Goal: Information Seeking & Learning: Check status

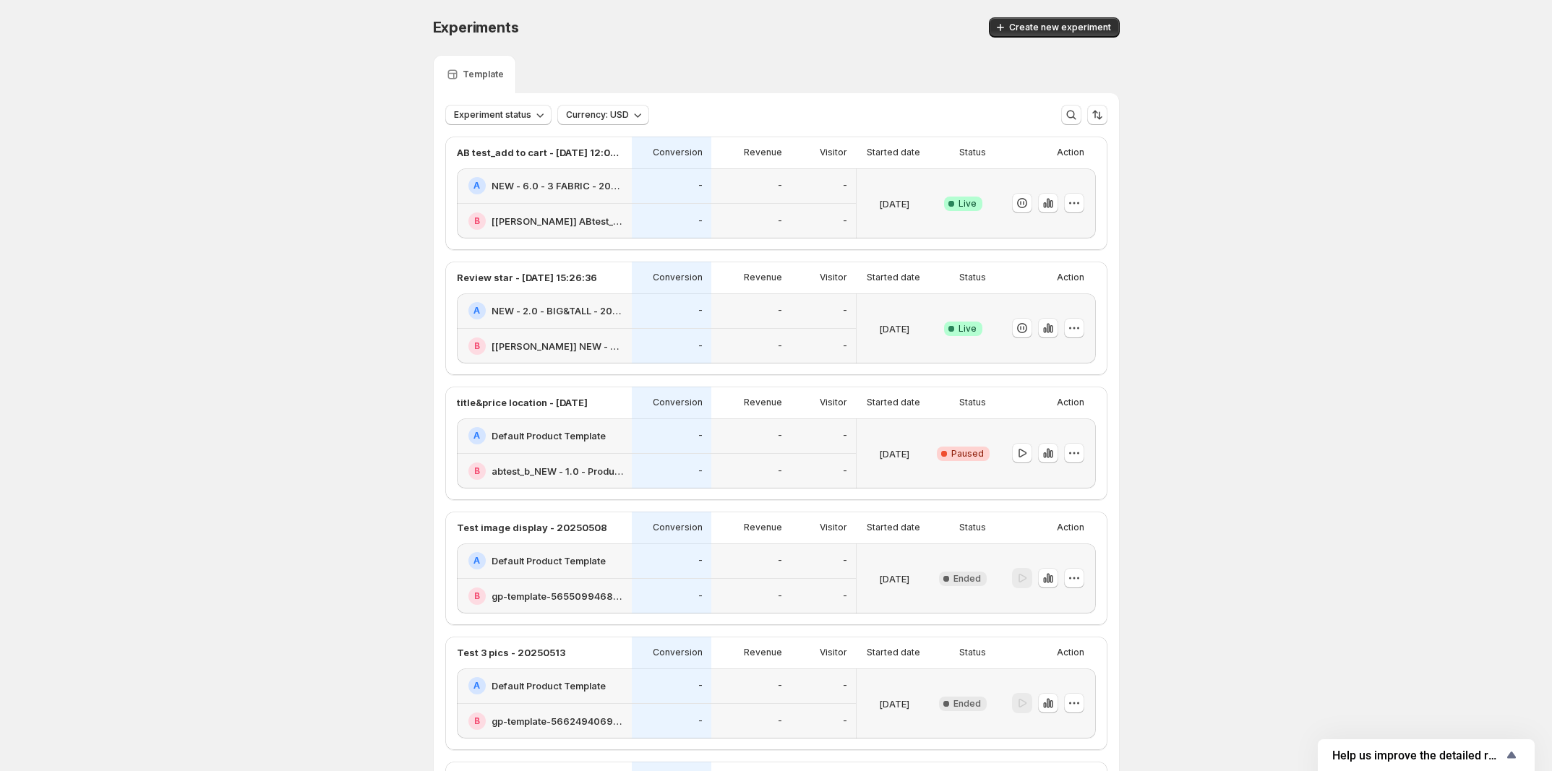
click at [579, 177] on div "A NEW - 6.0 - 3 FABRIC - 20250722" at bounding box center [545, 185] width 155 height 17
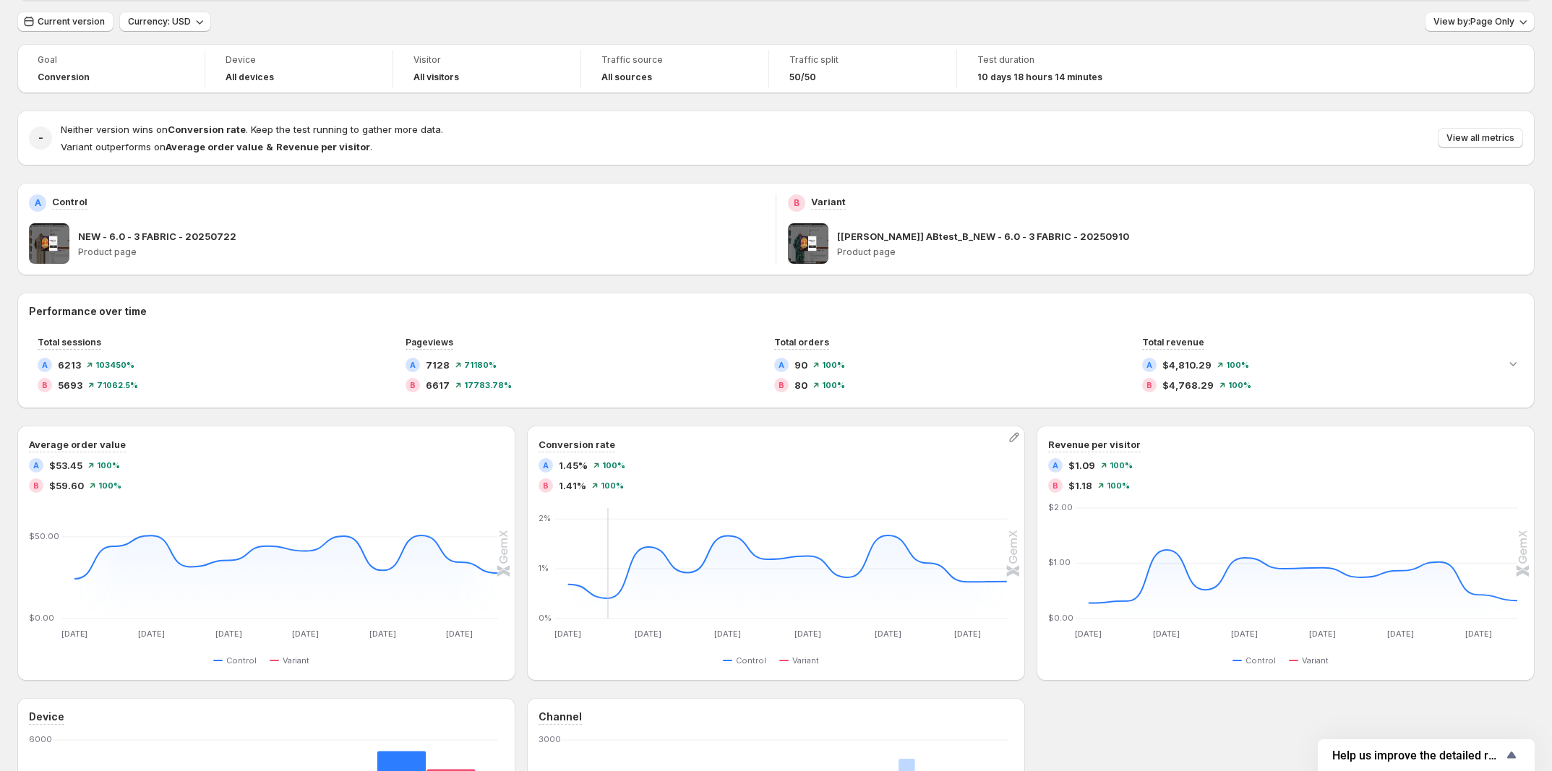
scroll to position [20, 0]
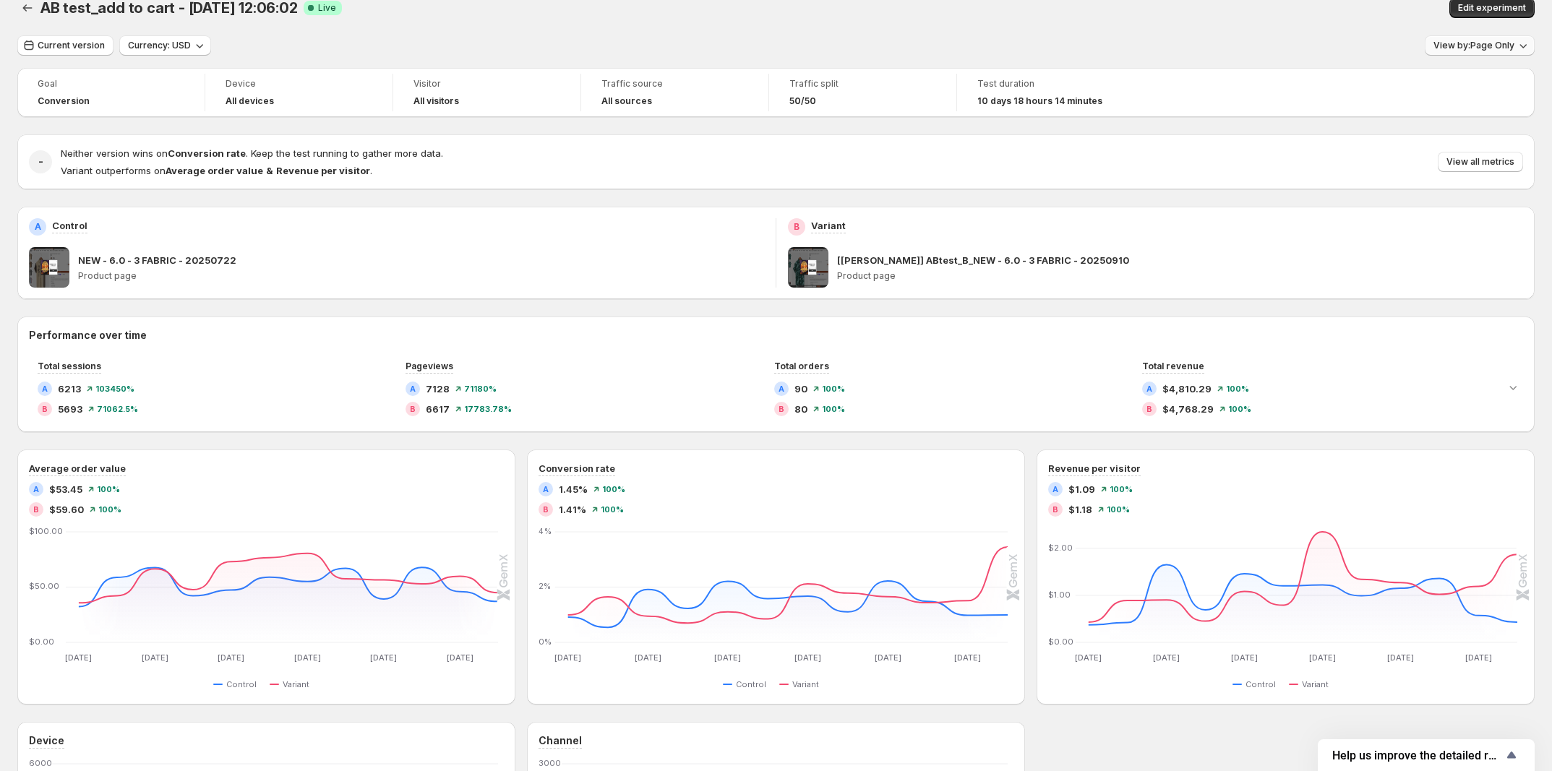
click at [1471, 43] on span "View by: Page Only" at bounding box center [1473, 46] width 81 height 12
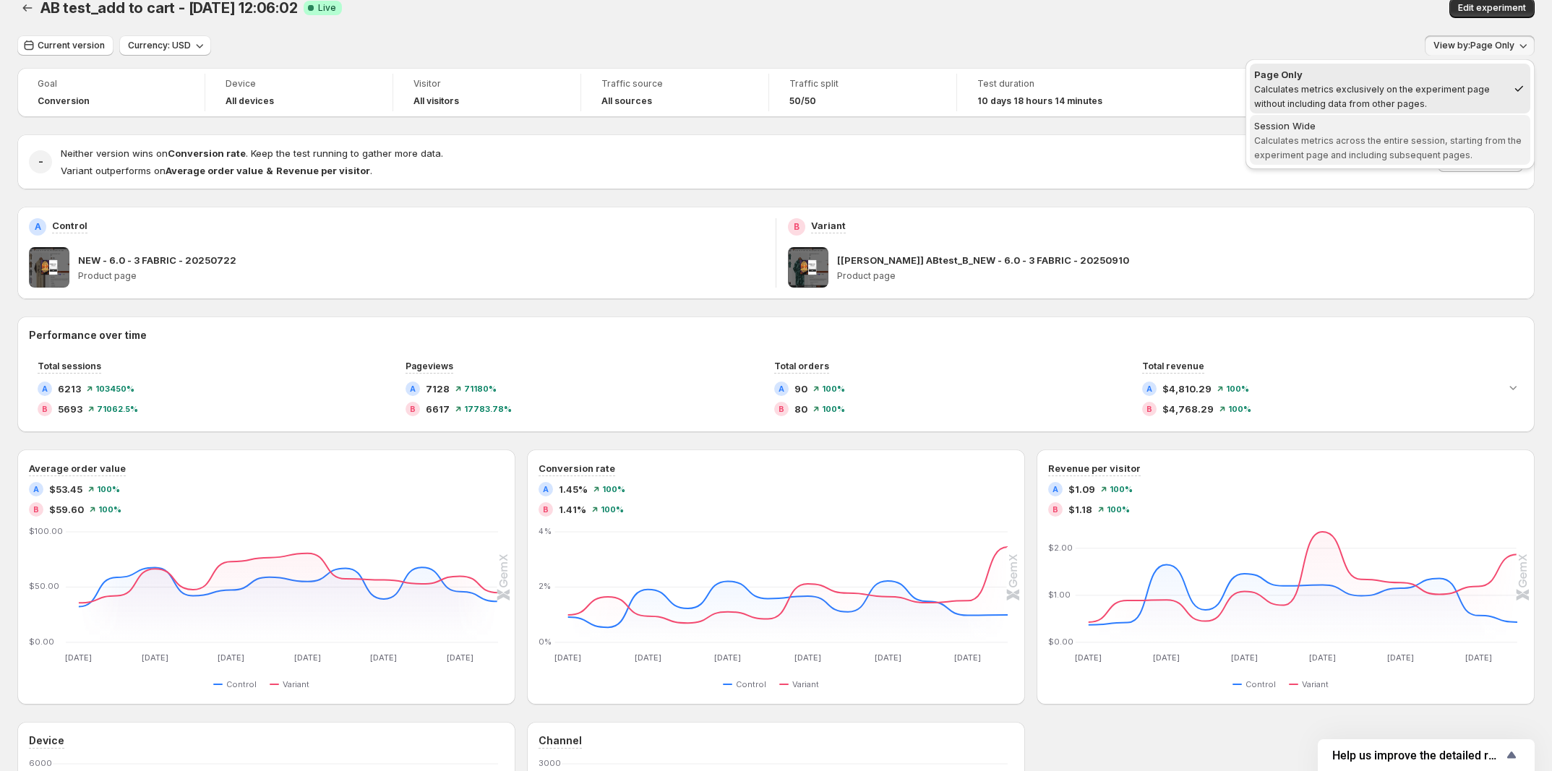
click at [1446, 124] on div "Session Wide" at bounding box center [1390, 126] width 272 height 14
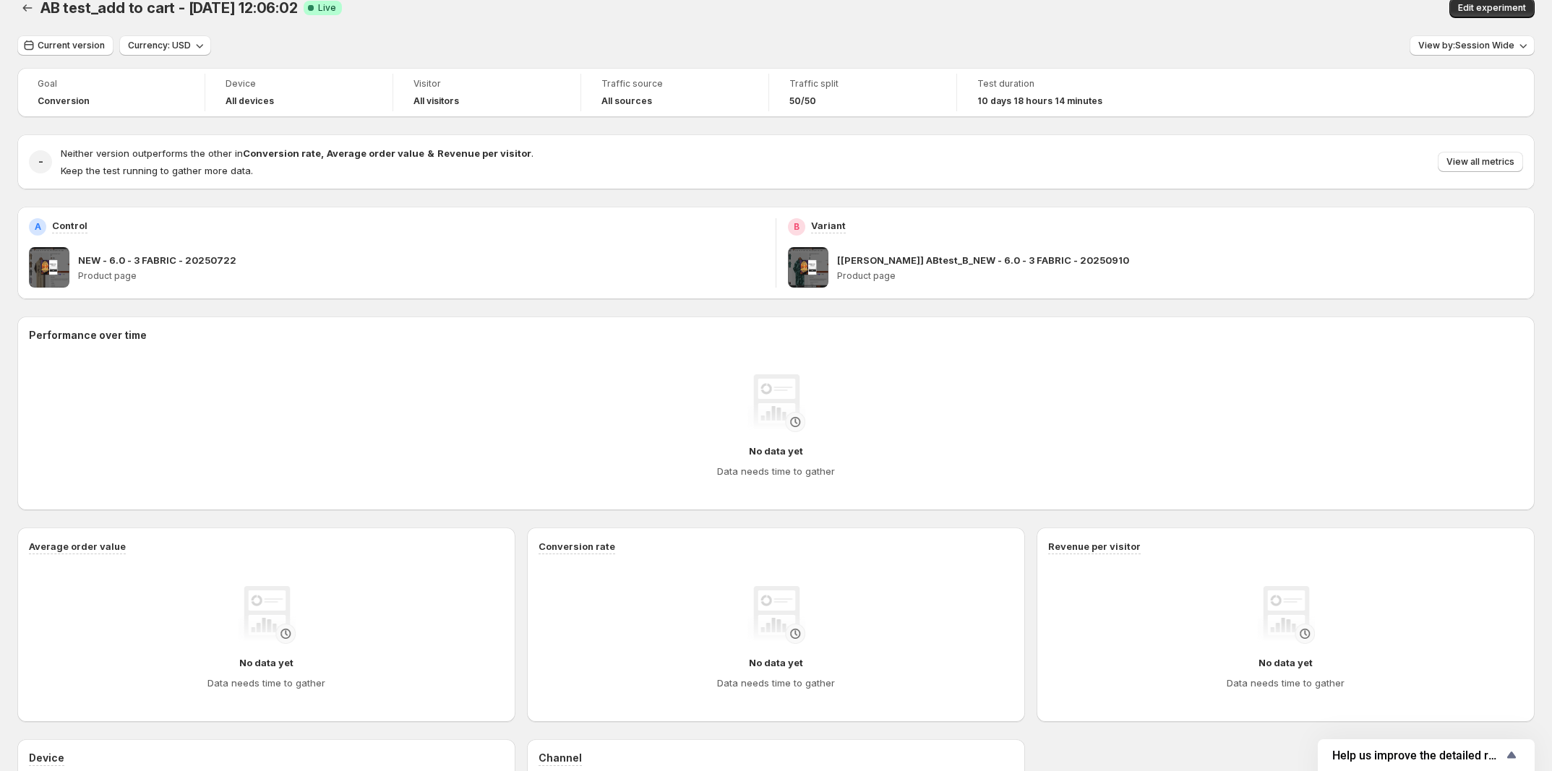
click at [1260, 40] on div "Current version Currency: USD View by: Session Wide" at bounding box center [775, 45] width 1517 height 21
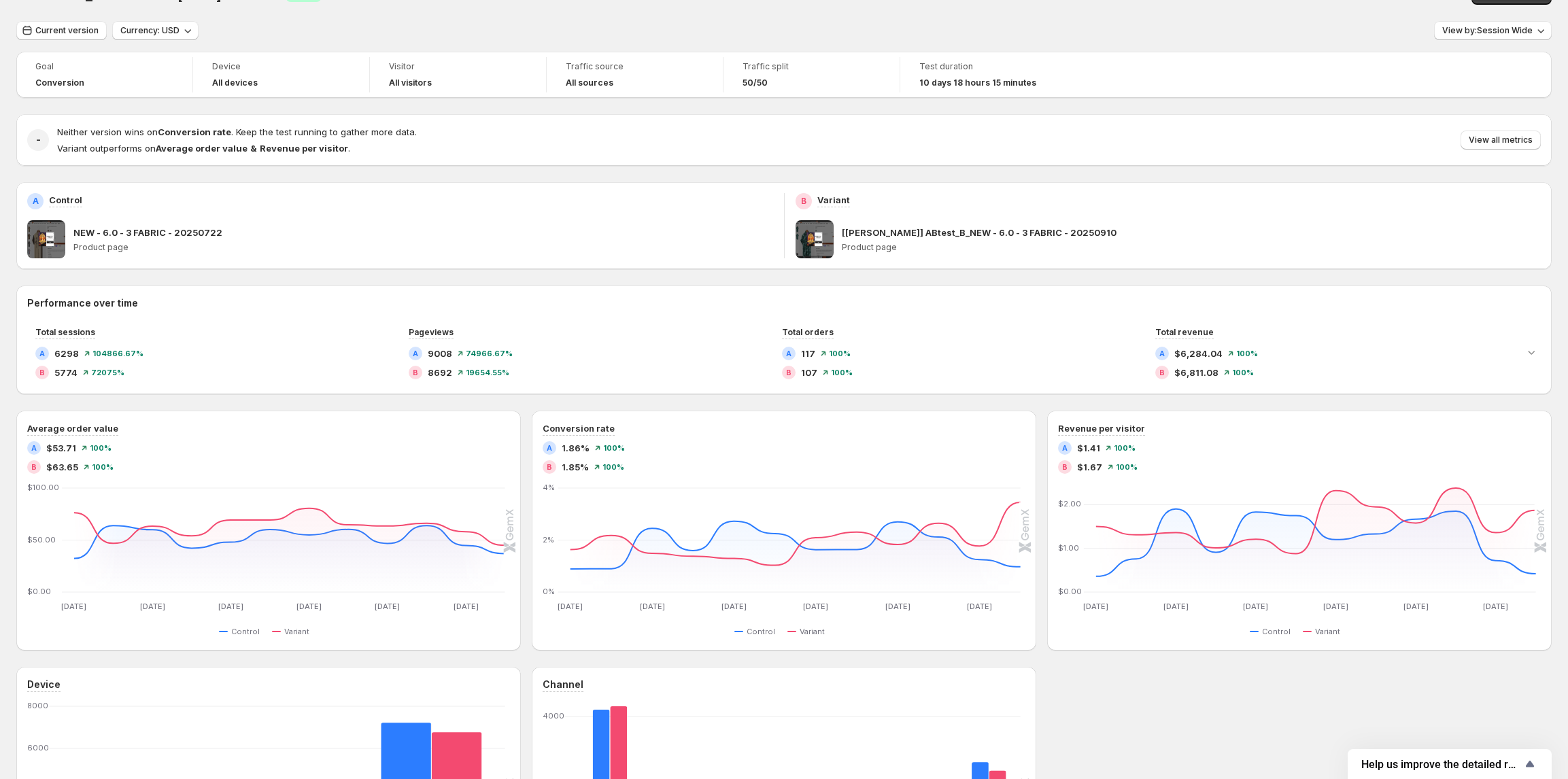
scroll to position [0, 0]
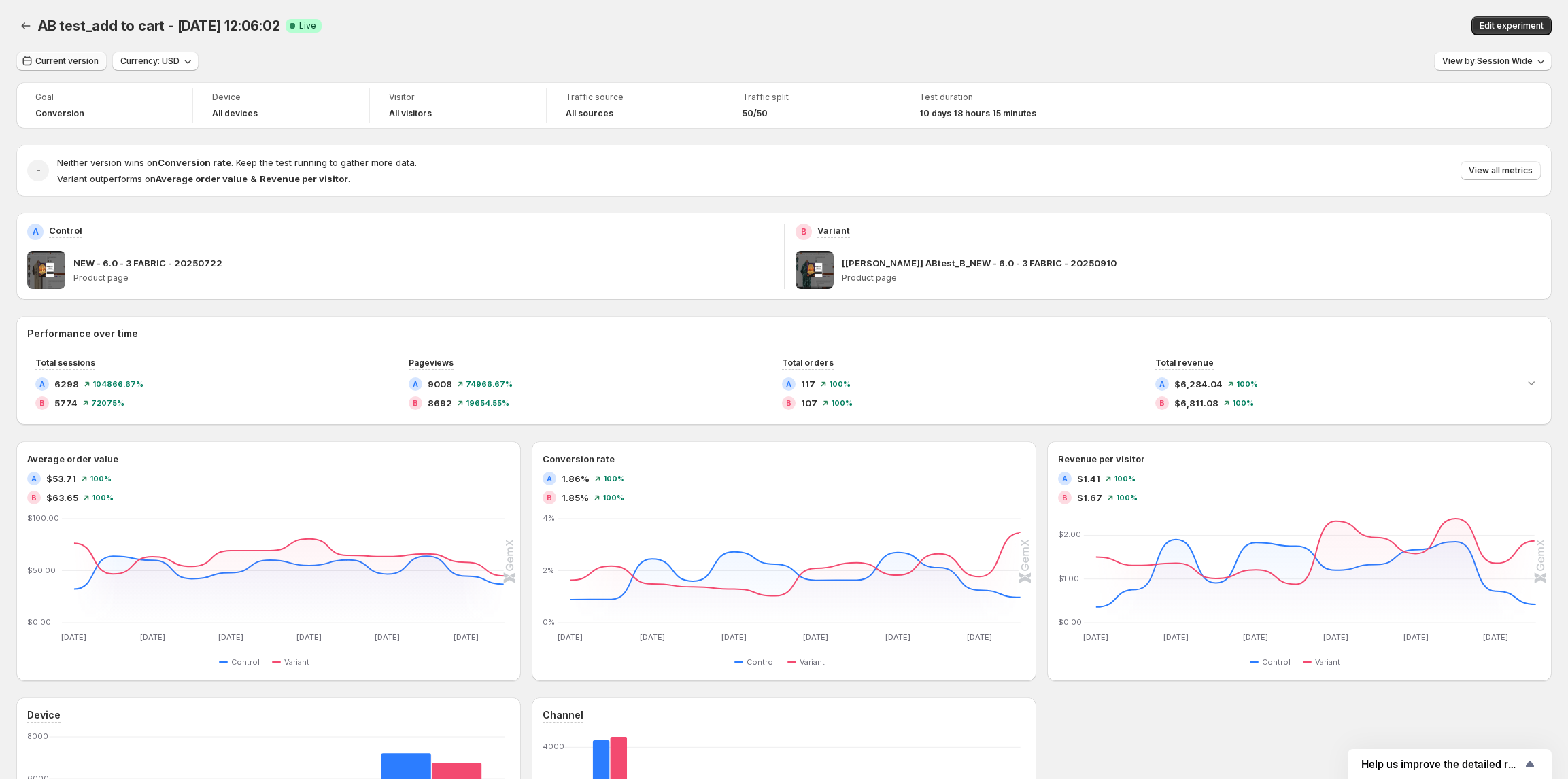
click at [85, 53] on button "Current version" at bounding box center [61, 61] width 90 height 19
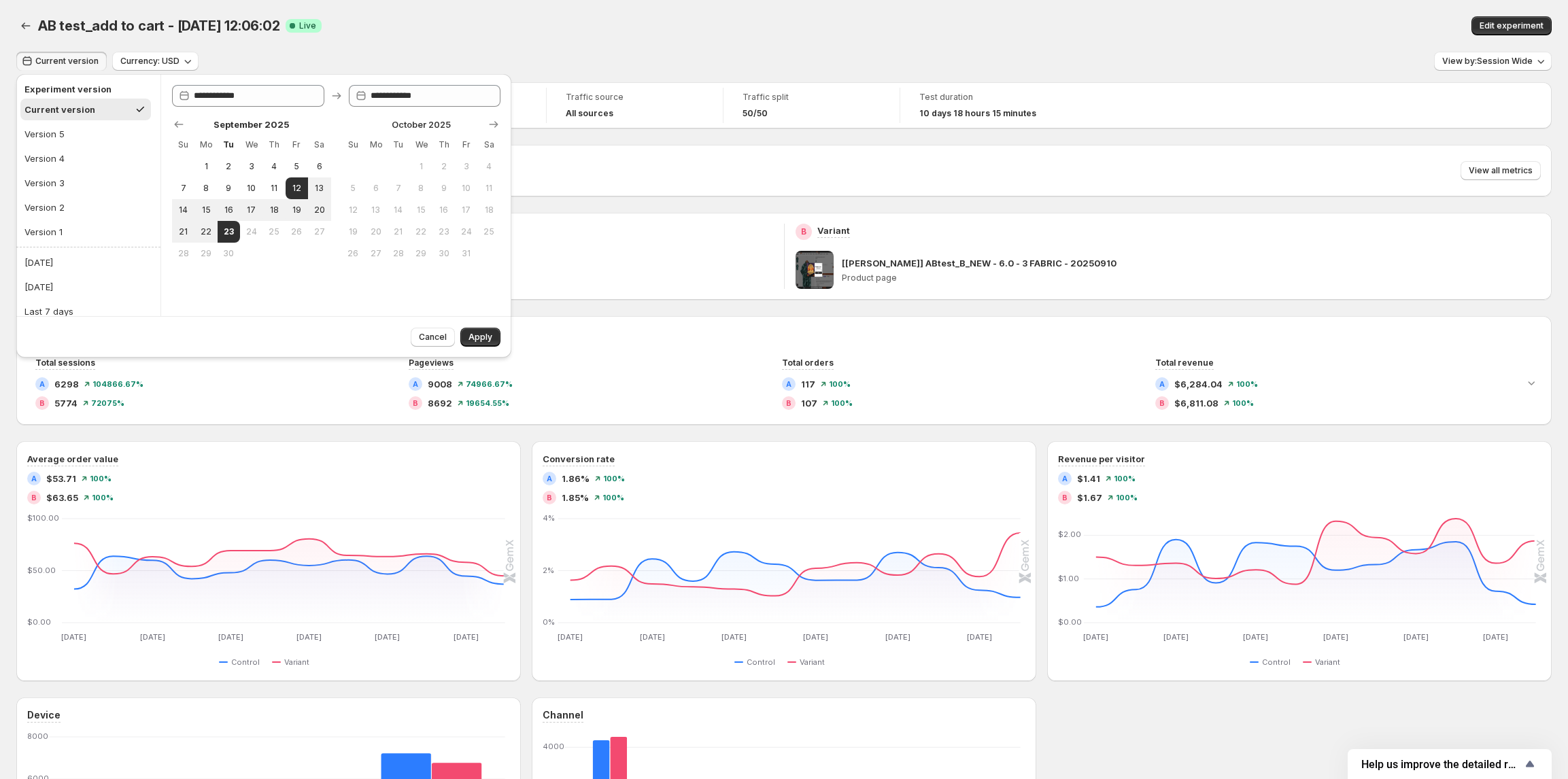
click at [534, 434] on div "Performance over time Total sessions A 6298 104866.67 % B 5774 72075 % Pageview…" at bounding box center [784, 640] width 1535 height 648
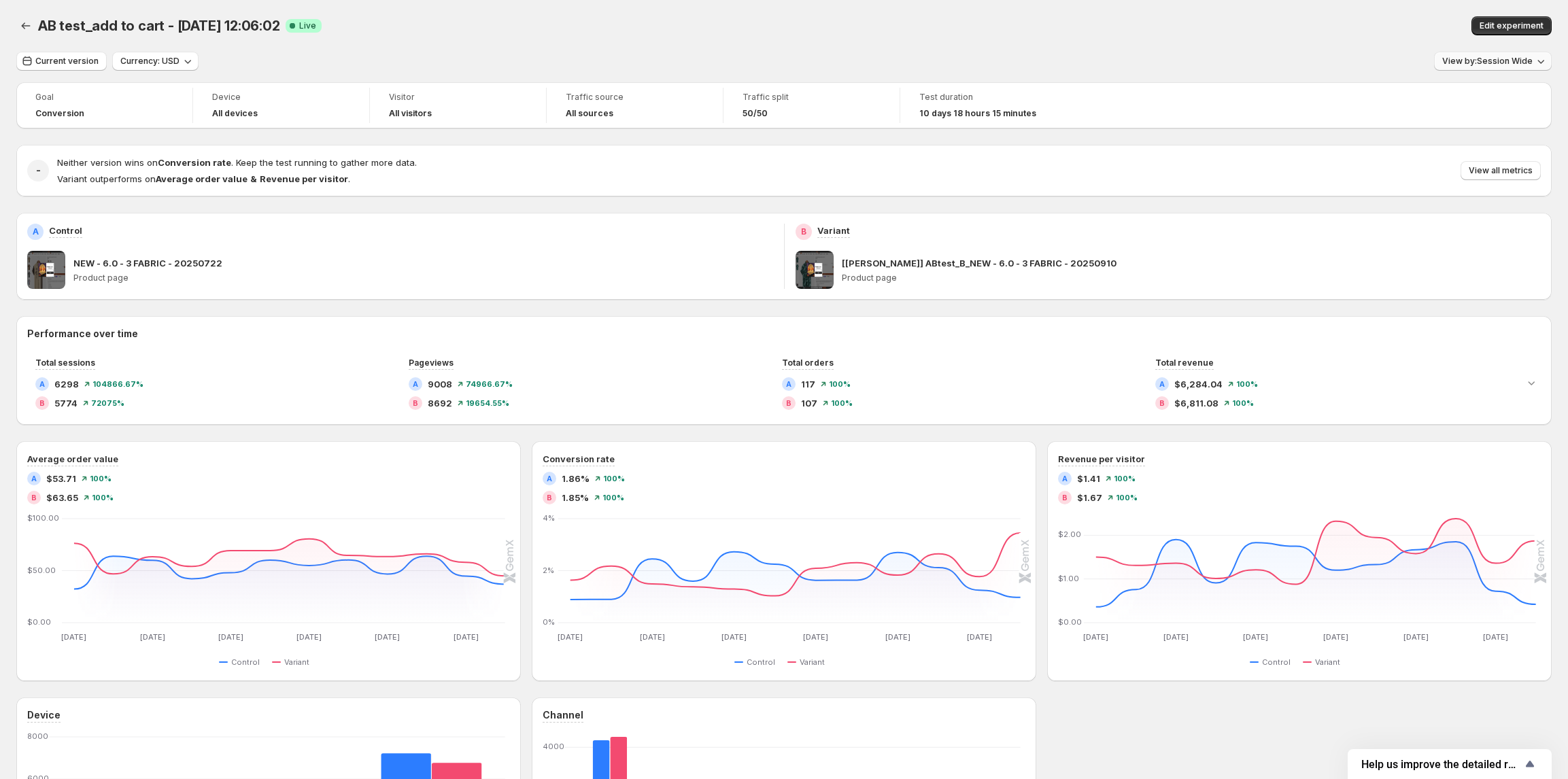
click at [1467, 56] on button "View by: Session Wide" at bounding box center [1492, 61] width 118 height 19
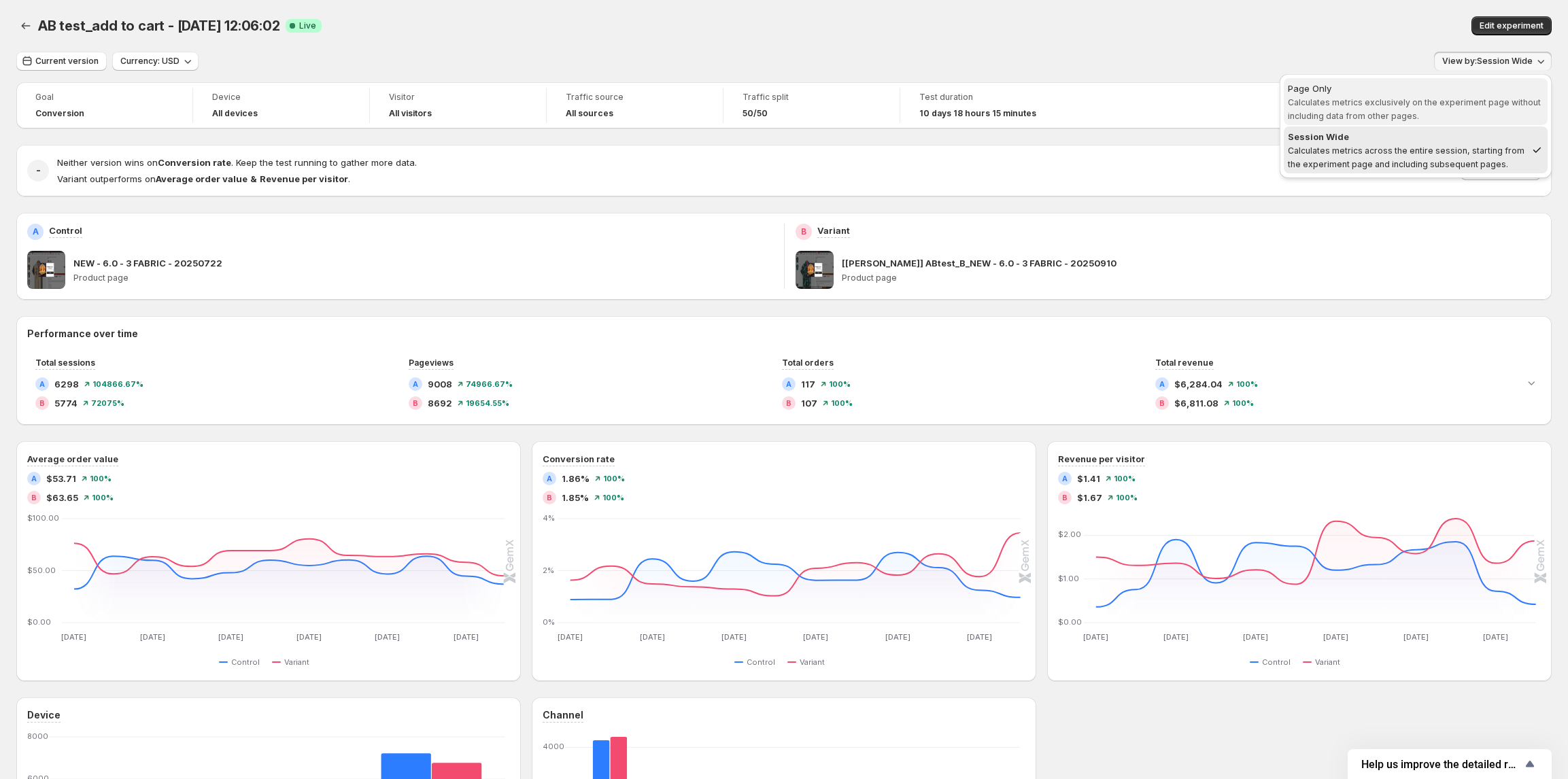
click at [1415, 100] on span "Calculates metrics exclusively on the experiment page without including data fr…" at bounding box center [1414, 108] width 253 height 24
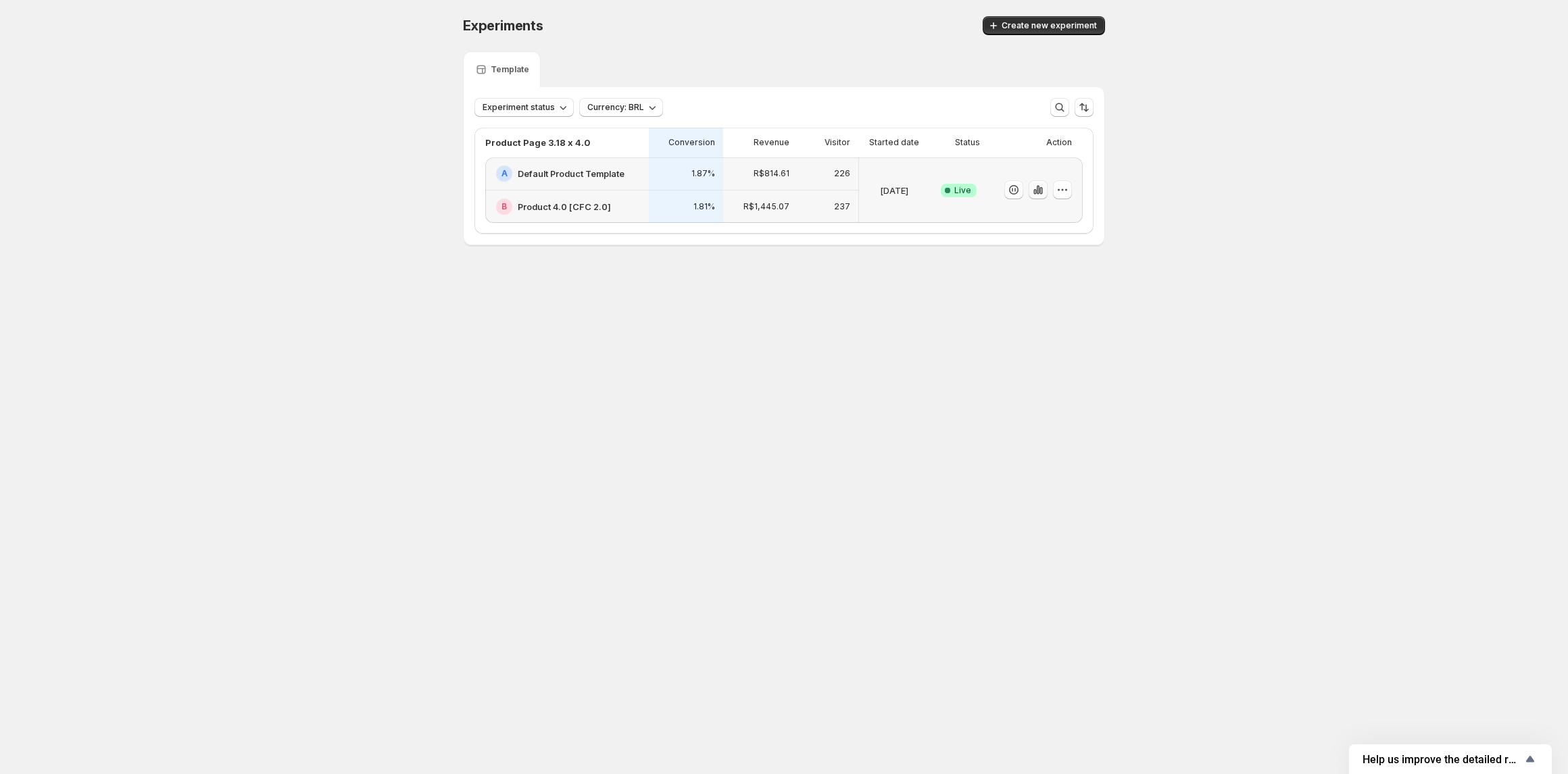
click at [1040, 193] on icon "button" at bounding box center [1038, 190] width 13 height 13
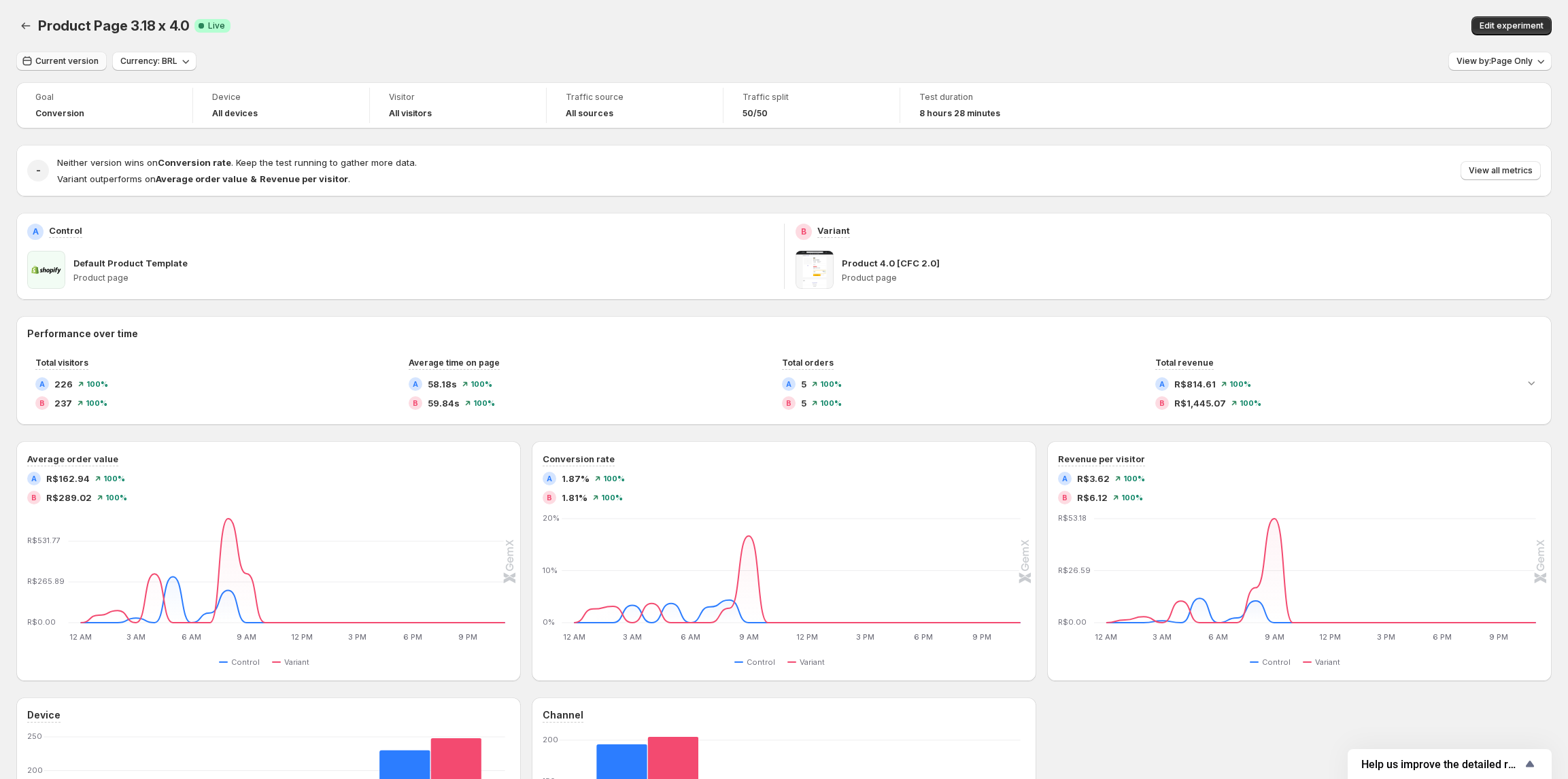
click at [55, 64] on span "Current version" at bounding box center [67, 61] width 63 height 11
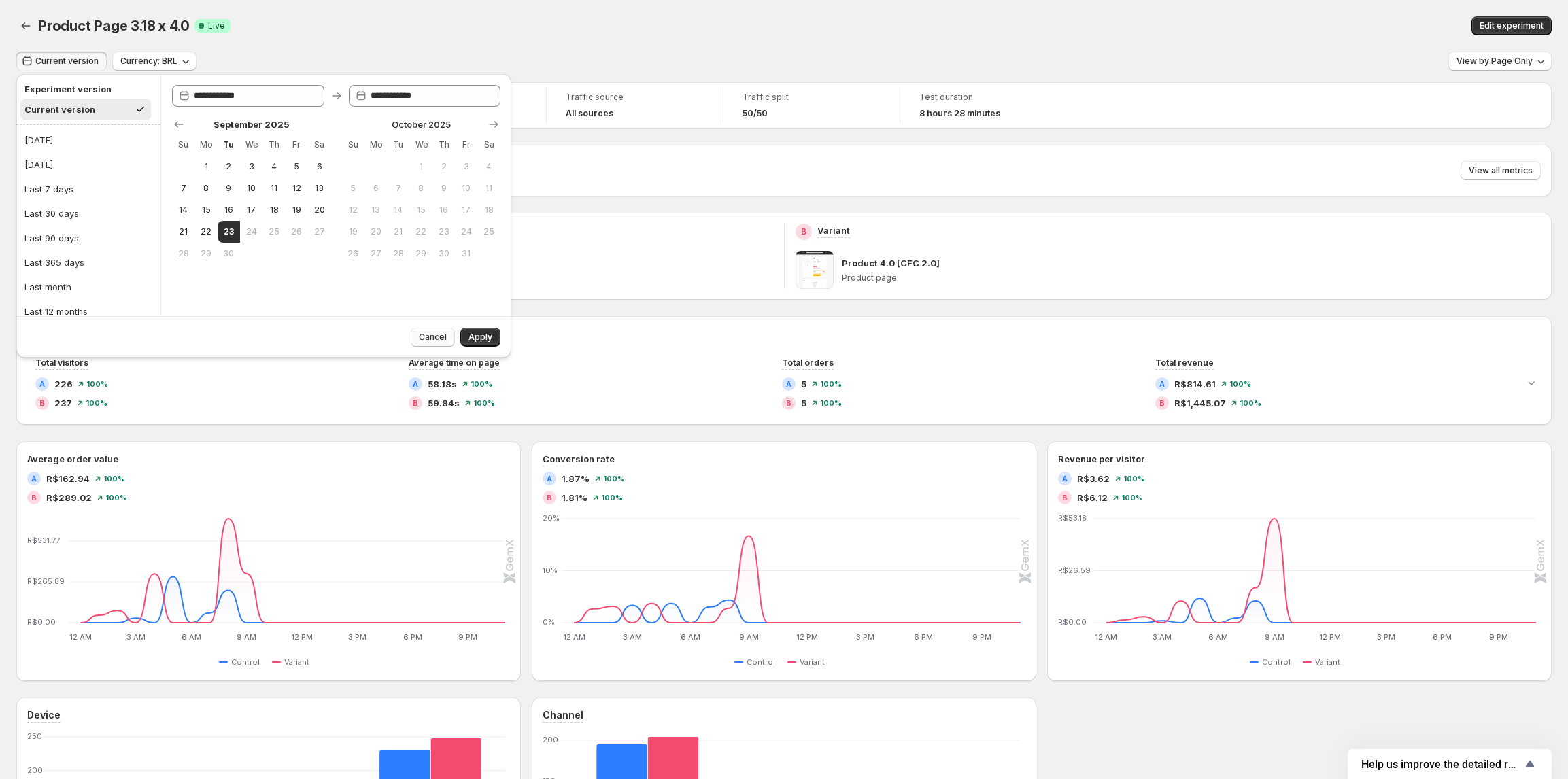
click at [427, 338] on span "Cancel" at bounding box center [433, 338] width 28 height 11
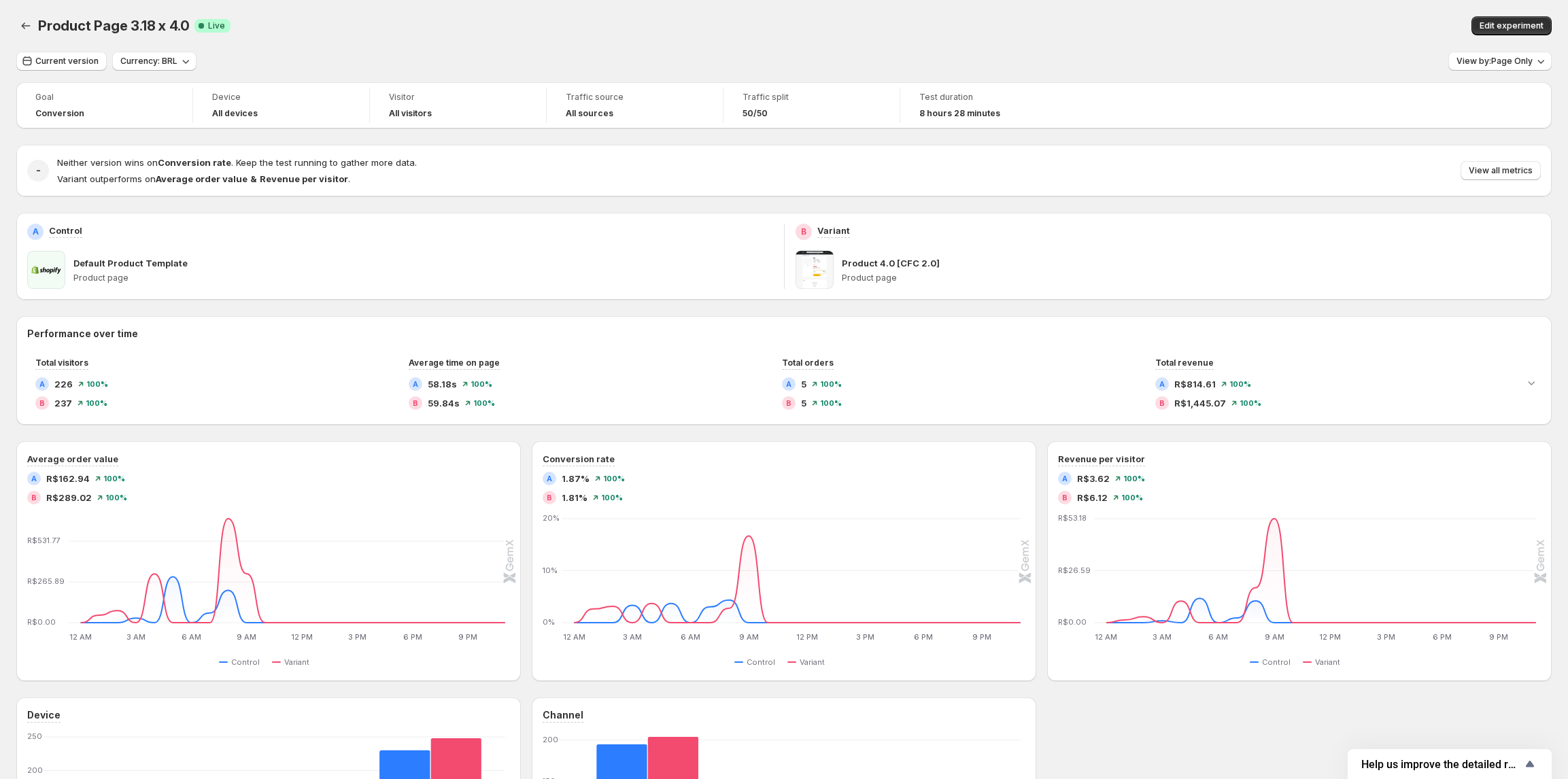
click at [950, 112] on span "8 hours 28 minutes" at bounding box center [959, 114] width 81 height 11
click at [1483, 64] on span "View by: Page Only" at bounding box center [1494, 61] width 76 height 11
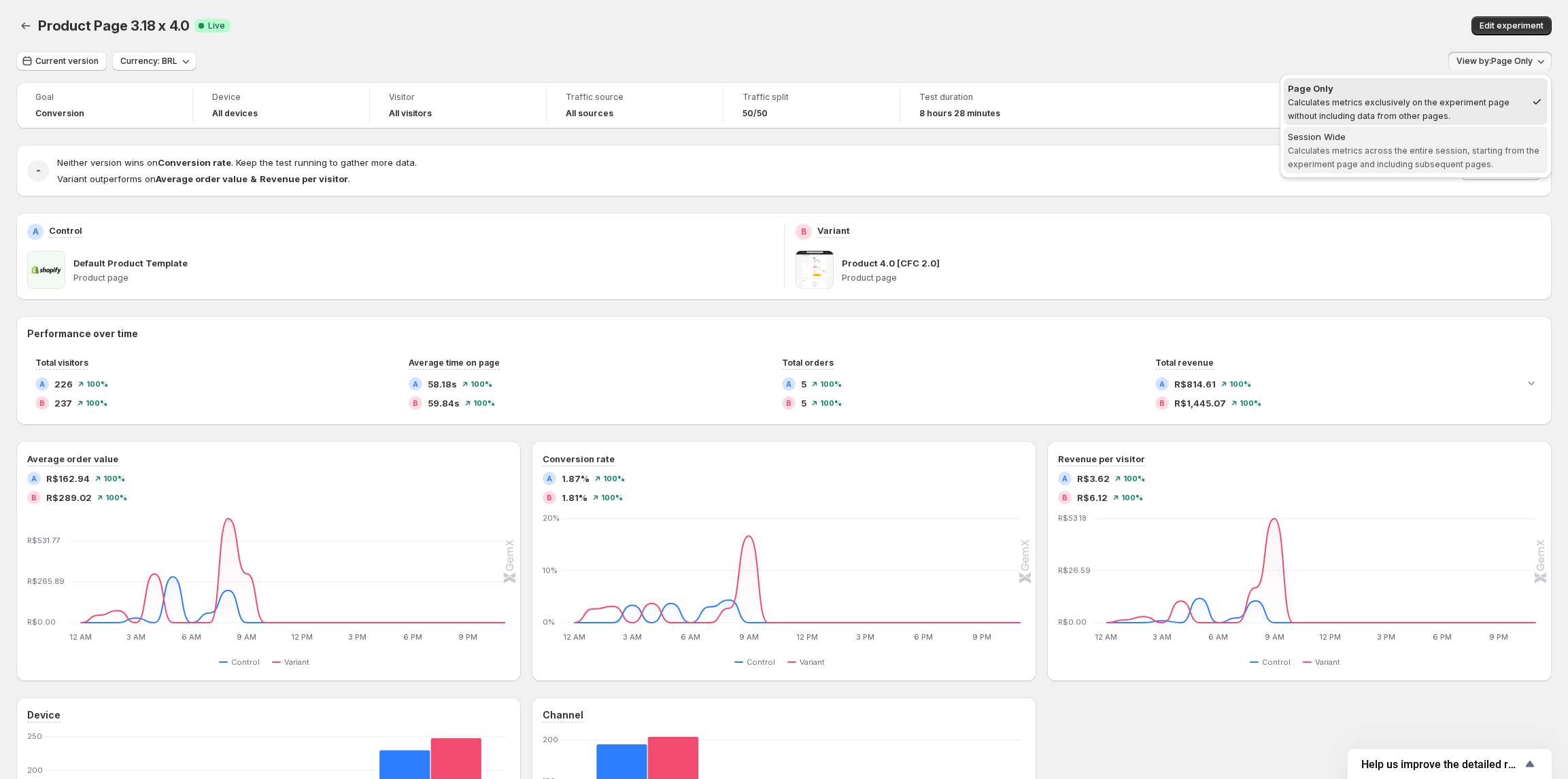
click at [1416, 155] on span "Calculates metrics across the entire session, starting from the experiment page…" at bounding box center [1413, 157] width 251 height 24
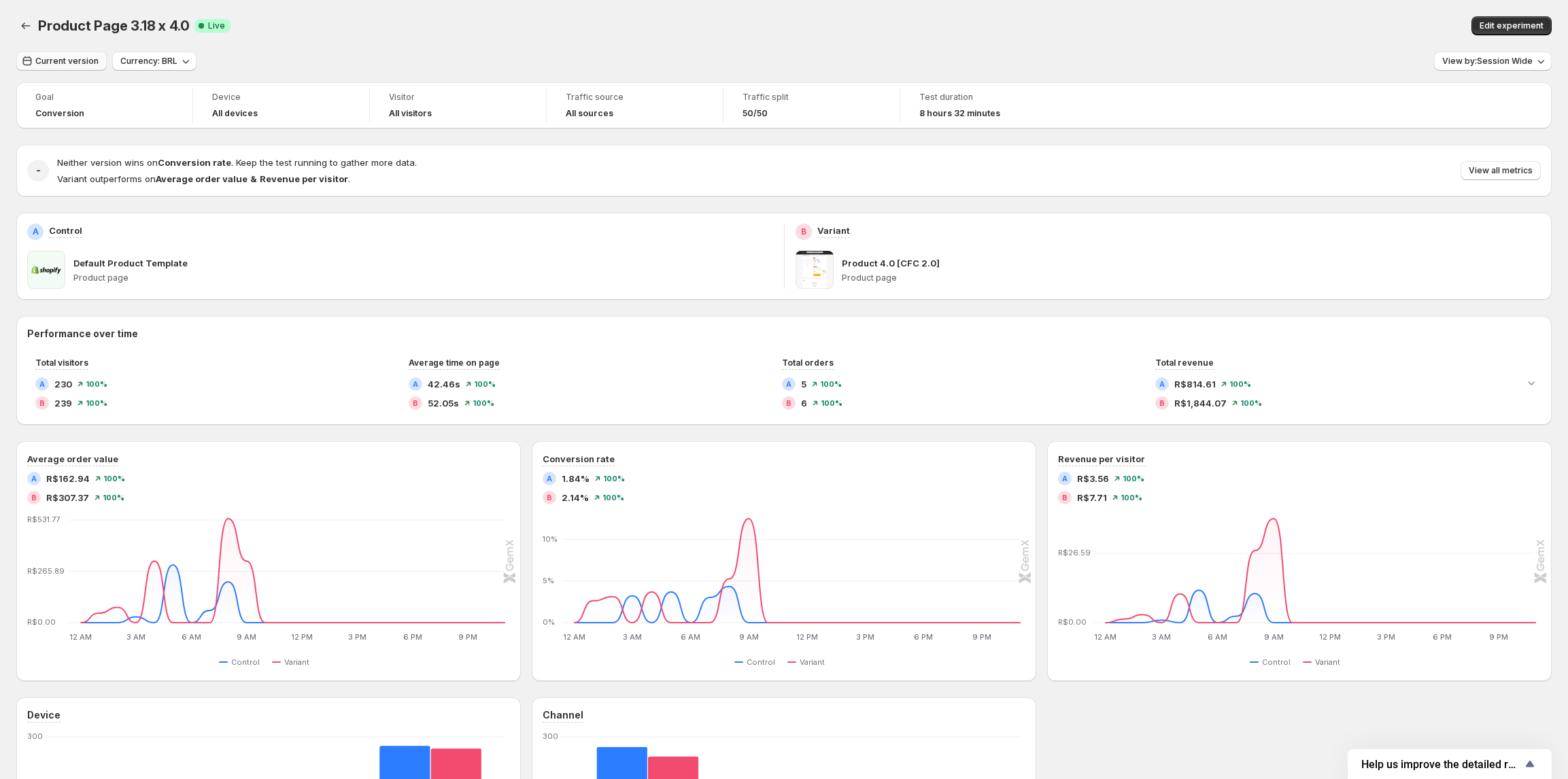
drag, startPoint x: 80, startPoint y: 57, endPoint x: 74, endPoint y: 55, distance: 6.3
click at [80, 57] on span "Current version" at bounding box center [67, 61] width 63 height 11
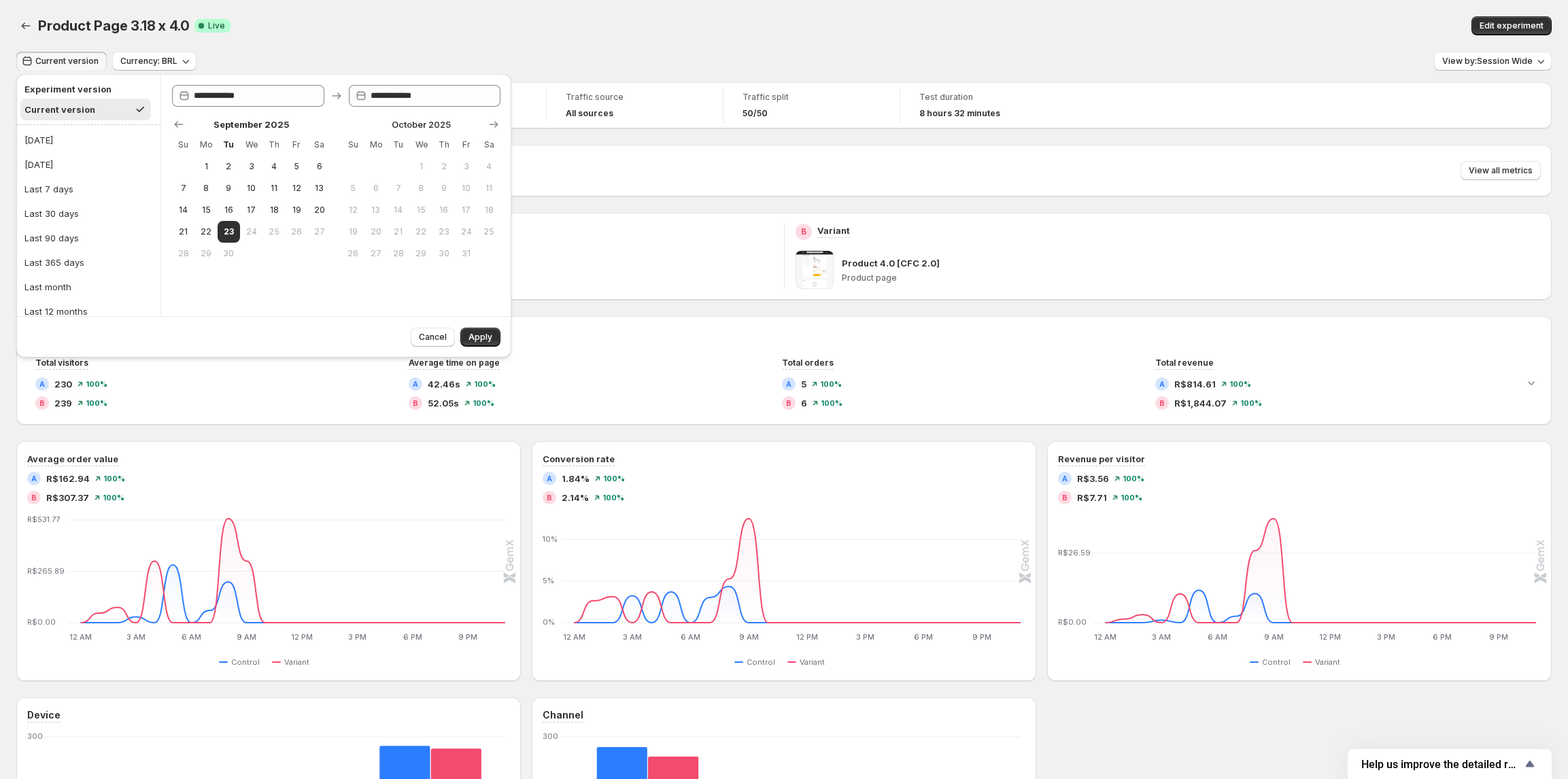
click at [77, 107] on div "Current version" at bounding box center [59, 109] width 71 height 13
click at [69, 134] on button "Today" at bounding box center [88, 139] width 136 height 22
click at [80, 114] on div "Current version" at bounding box center [57, 109] width 67 height 13
drag, startPoint x: 424, startPoint y: 336, endPoint x: 428, endPoint y: 329, distance: 8.1
click at [424, 335] on span "Cancel" at bounding box center [433, 338] width 28 height 11
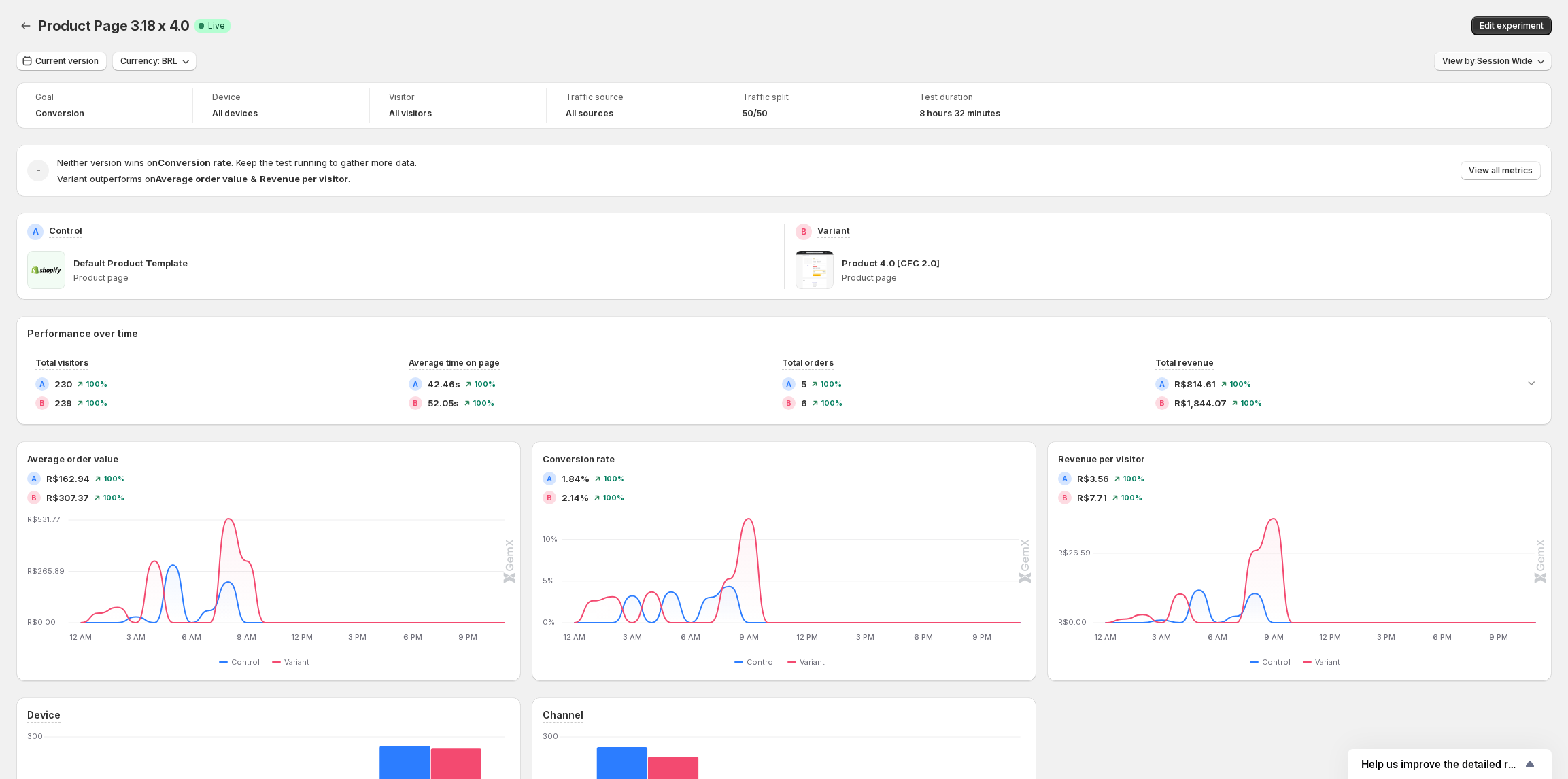
click at [1497, 55] on button "View by: Session Wide" at bounding box center [1492, 61] width 118 height 19
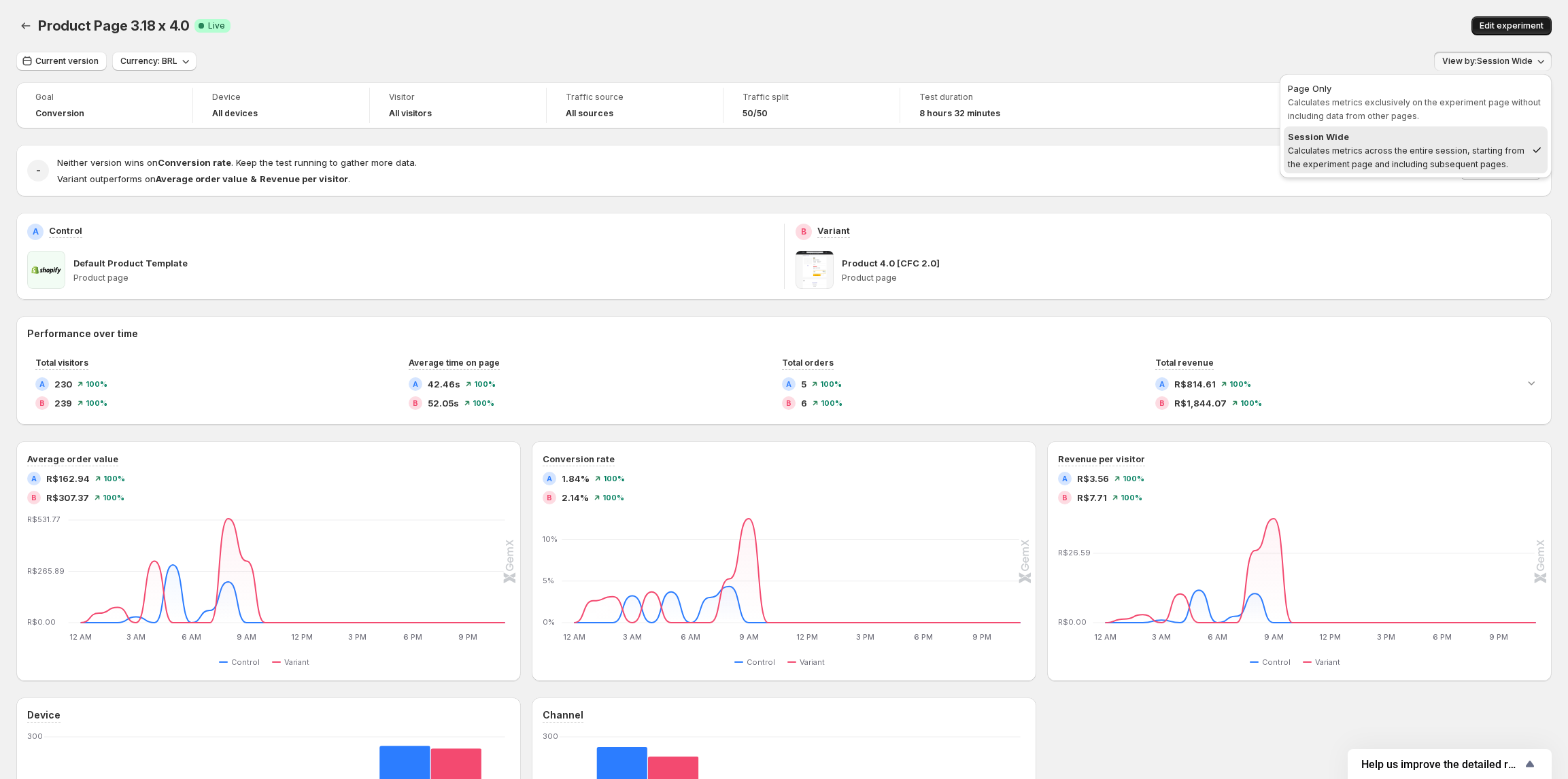
click at [1518, 28] on span "Edit experiment" at bounding box center [1512, 26] width 64 height 11
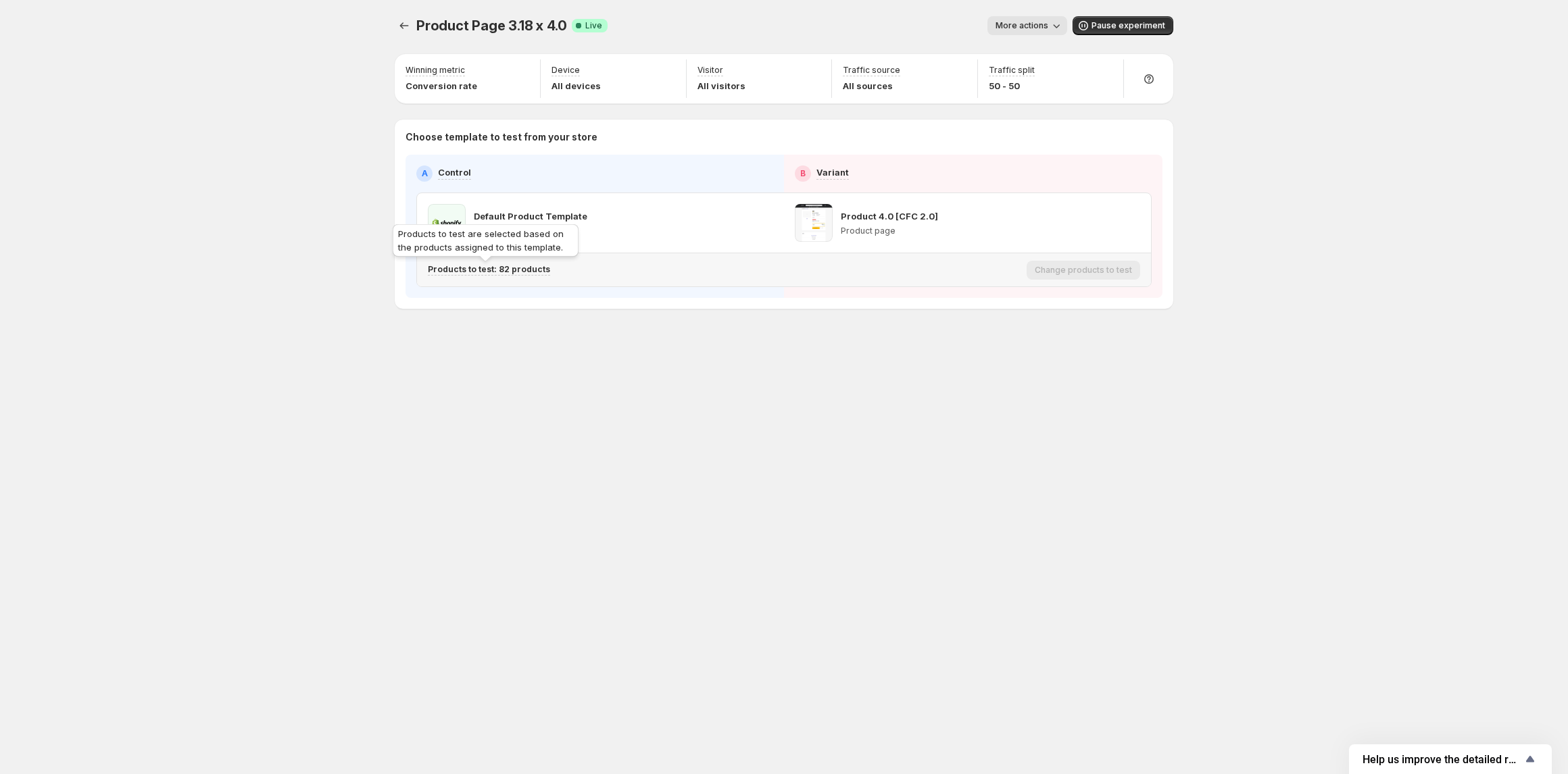
click at [490, 274] on p "Products to test: 82 products" at bounding box center [488, 270] width 122 height 11
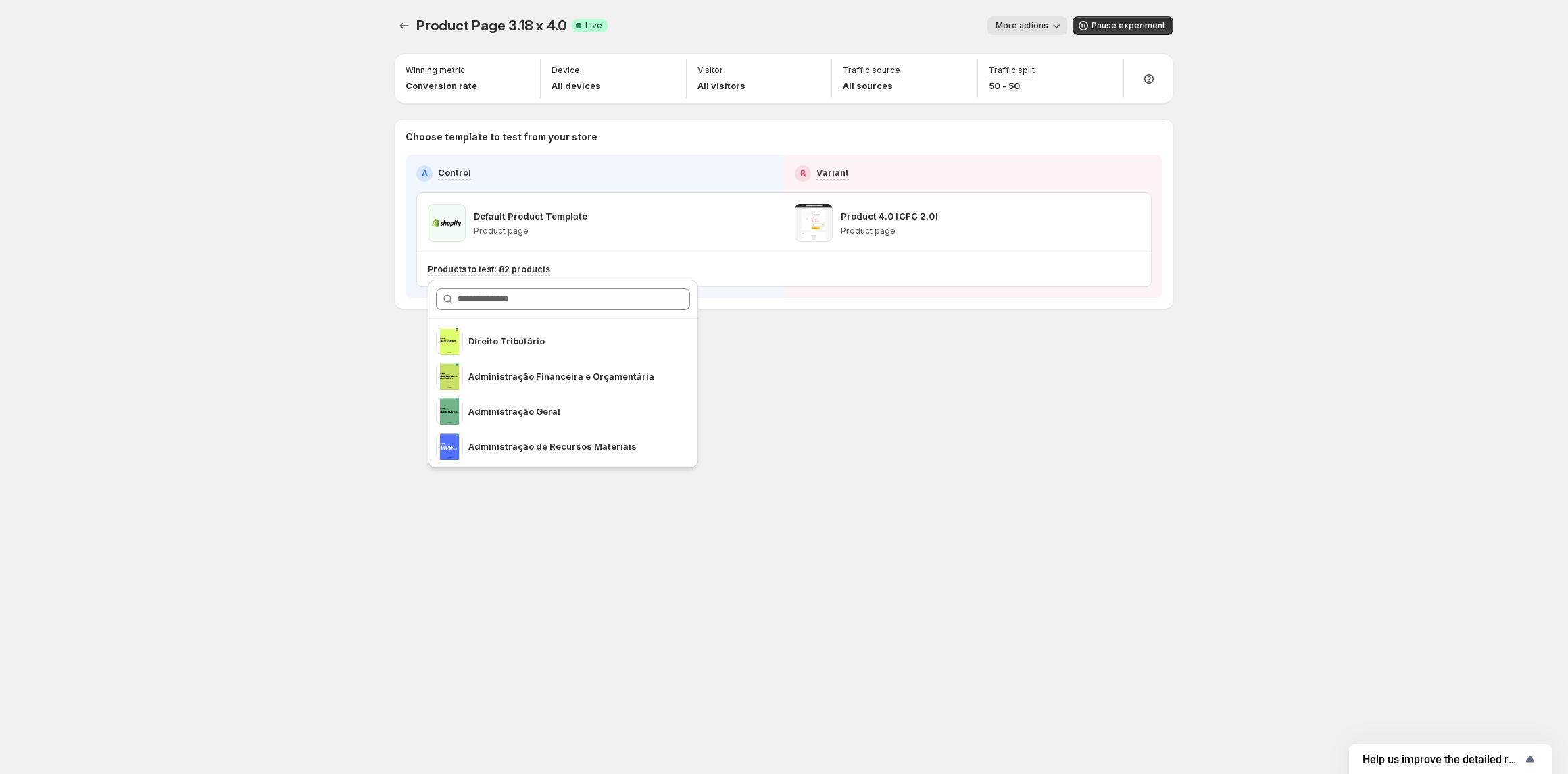
click at [600, 181] on div "A Control" at bounding box center [595, 173] width 357 height 16
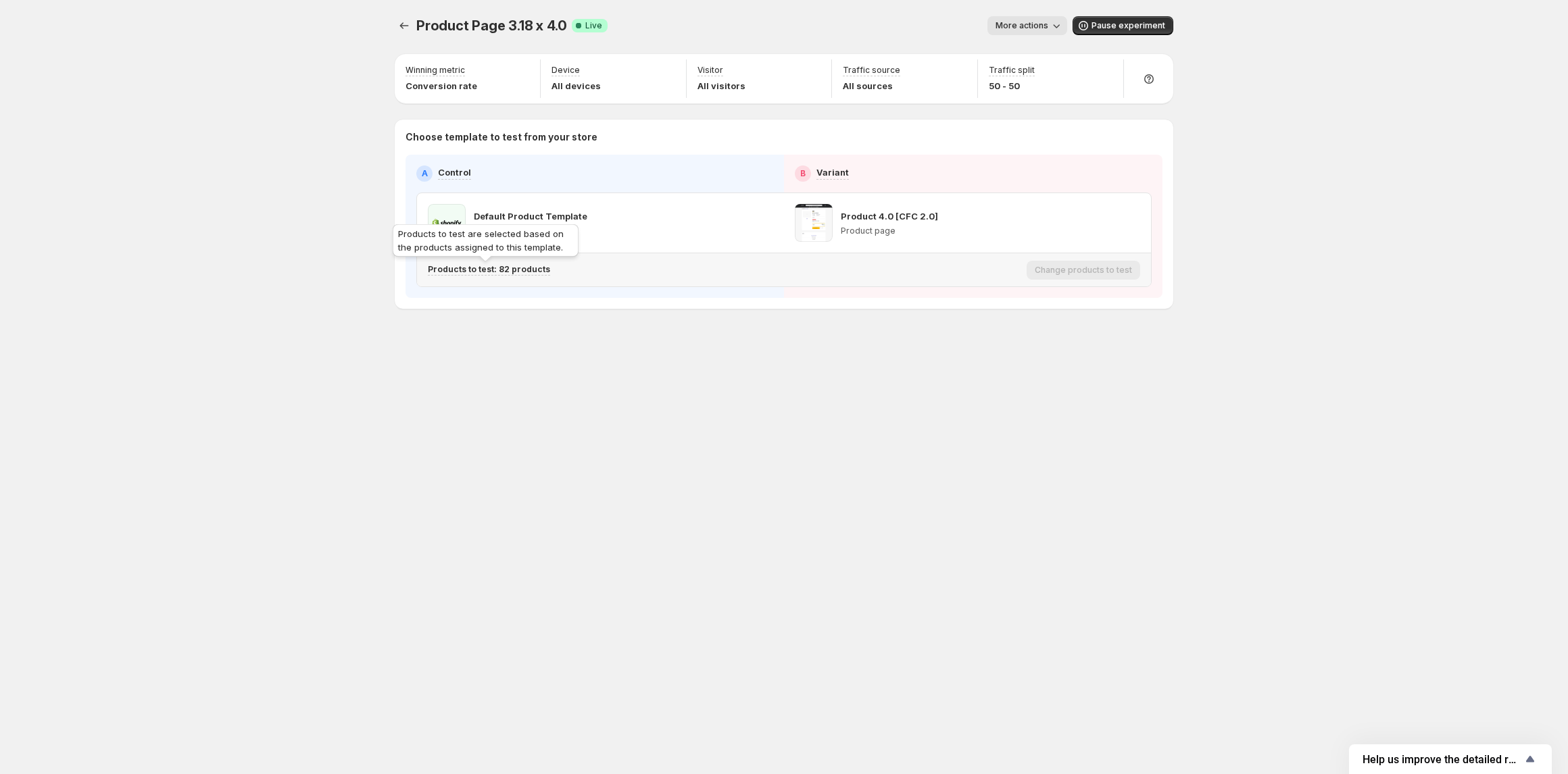
click at [525, 268] on p "Products to test: 82 products" at bounding box center [488, 270] width 122 height 11
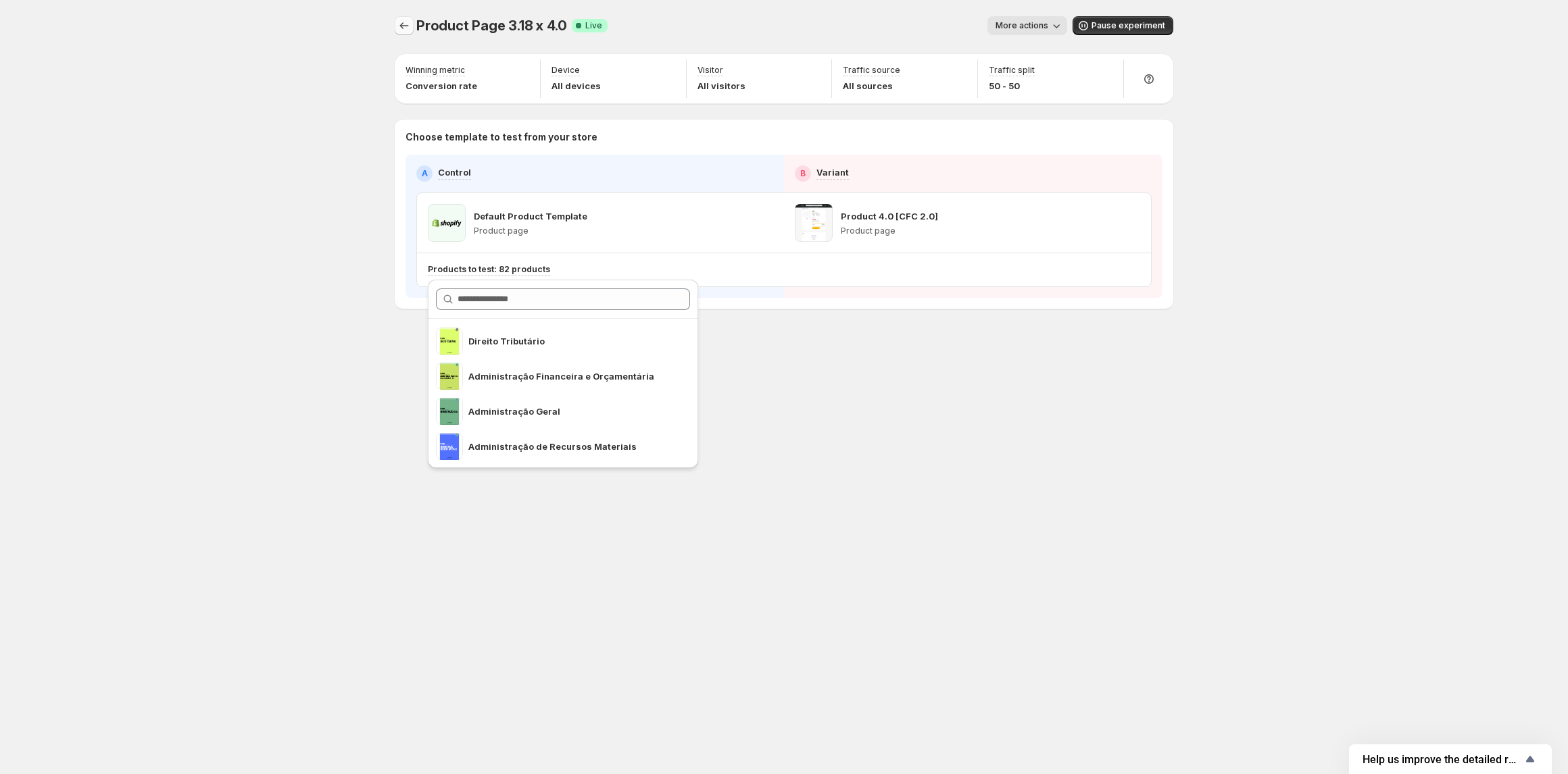
click at [397, 22] on icon "Experiments" at bounding box center [404, 25] width 13 height 13
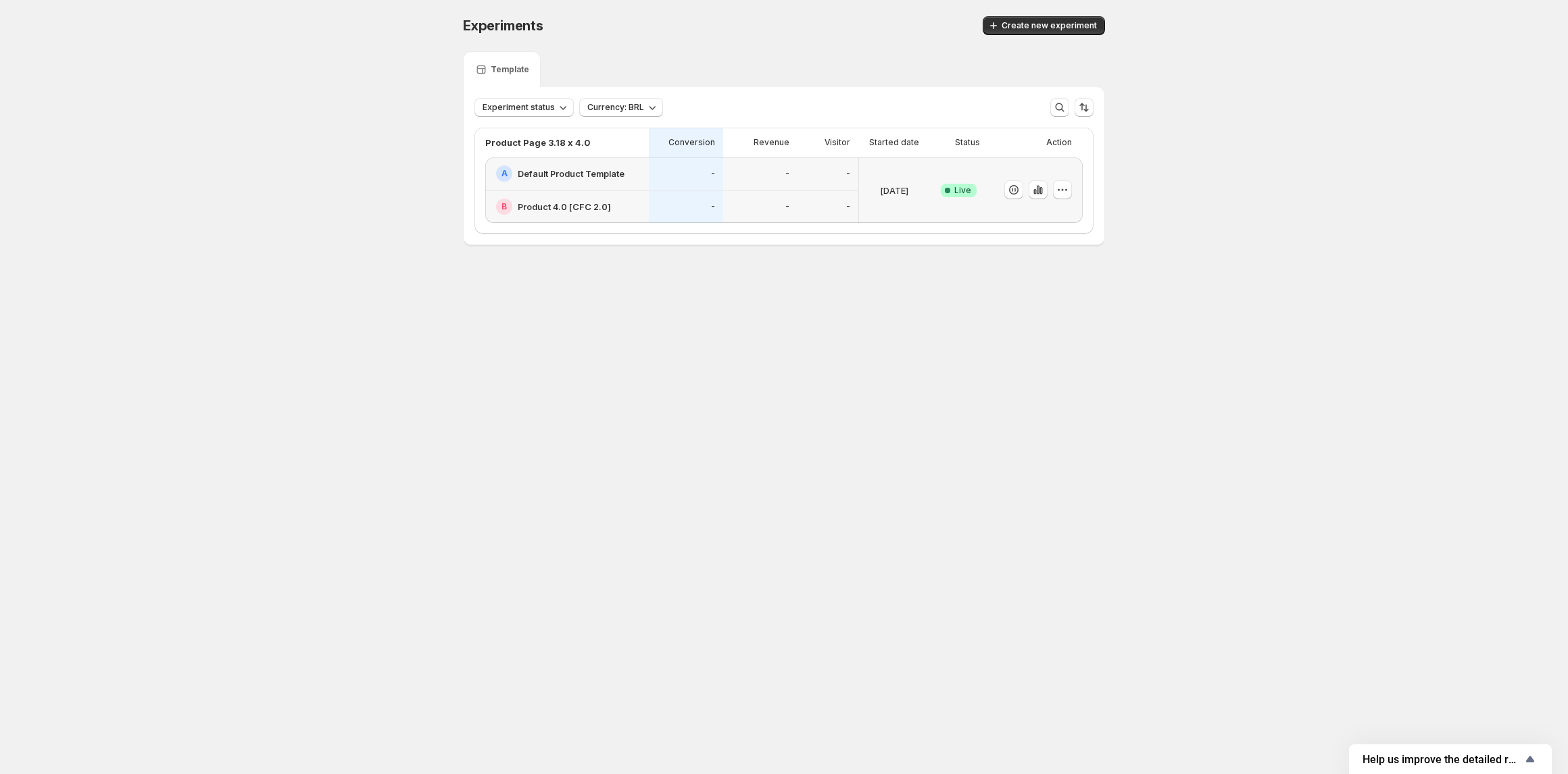
click at [598, 169] on h2 "Default Product Template" at bounding box center [571, 174] width 107 height 13
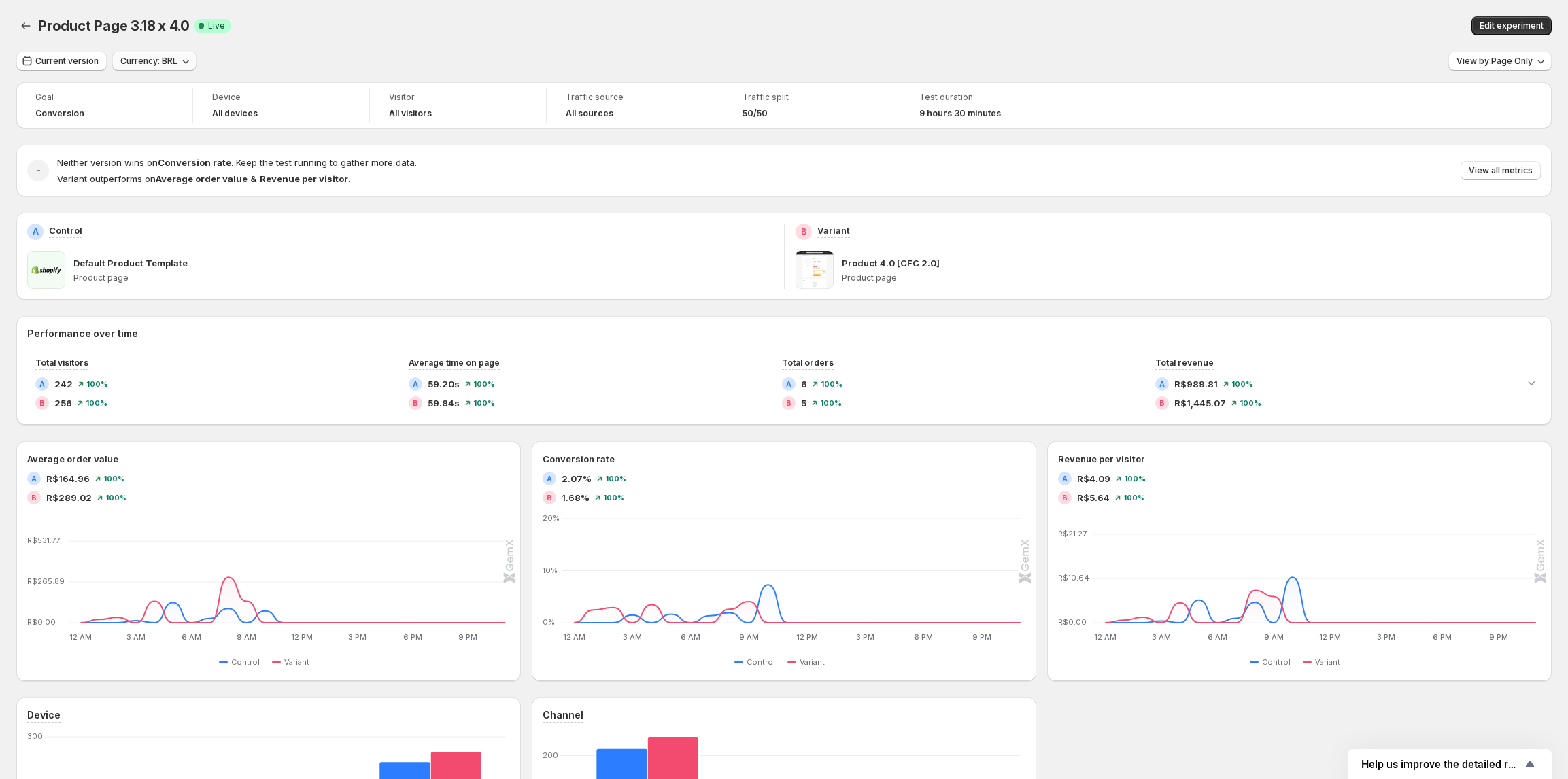
click at [179, 61] on icon "button" at bounding box center [185, 61] width 13 height 13
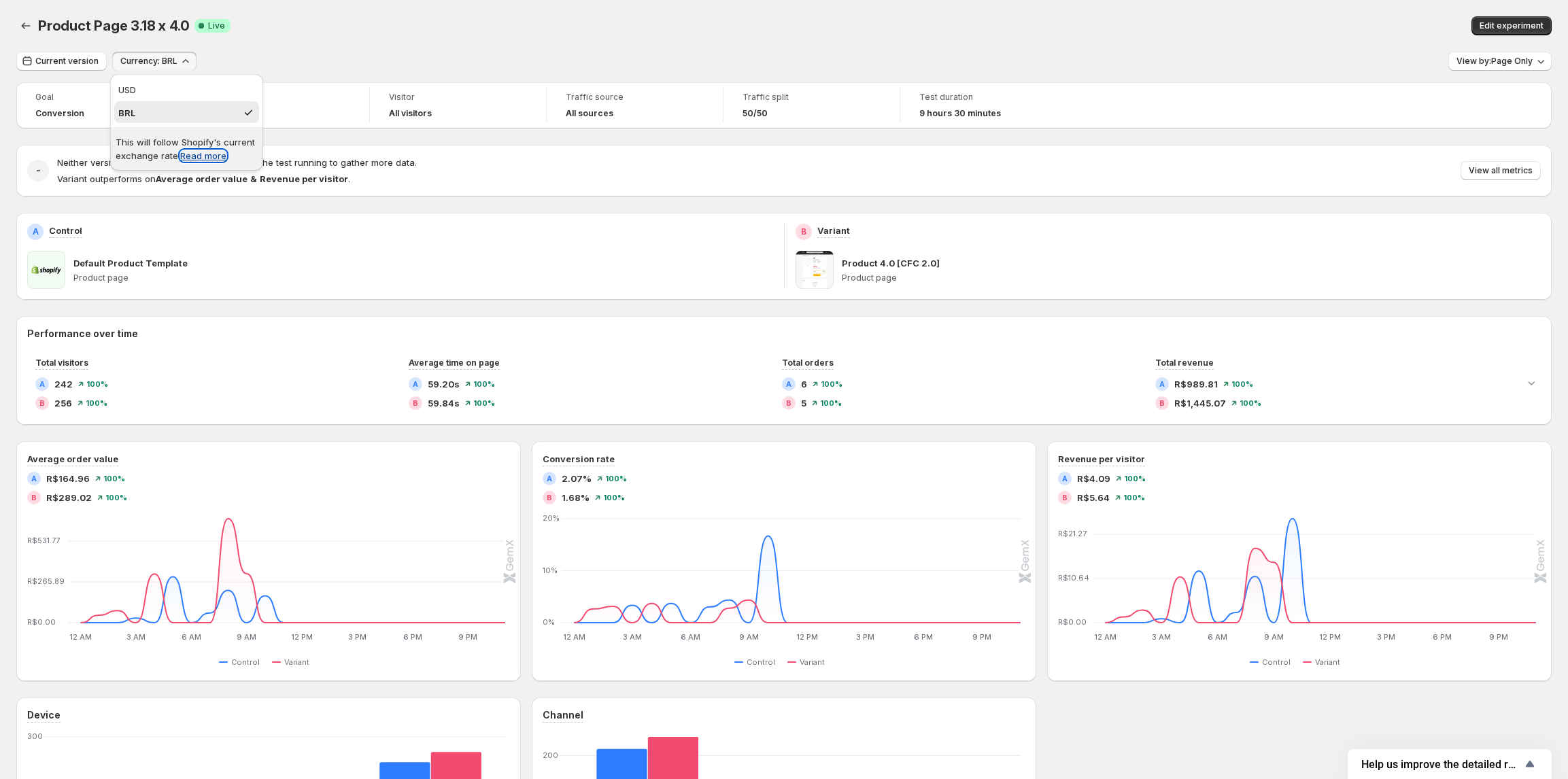
click at [188, 155] on link "Read more" at bounding box center [203, 156] width 46 height 11
click at [178, 95] on span "USD" at bounding box center [186, 89] width 136 height 13
click at [155, 63] on span "Currency: USD" at bounding box center [150, 61] width 59 height 11
click at [159, 106] on span "BRL" at bounding box center [186, 113] width 136 height 13
click at [977, 118] on span "9 hours 30 minutes" at bounding box center [959, 114] width 82 height 11
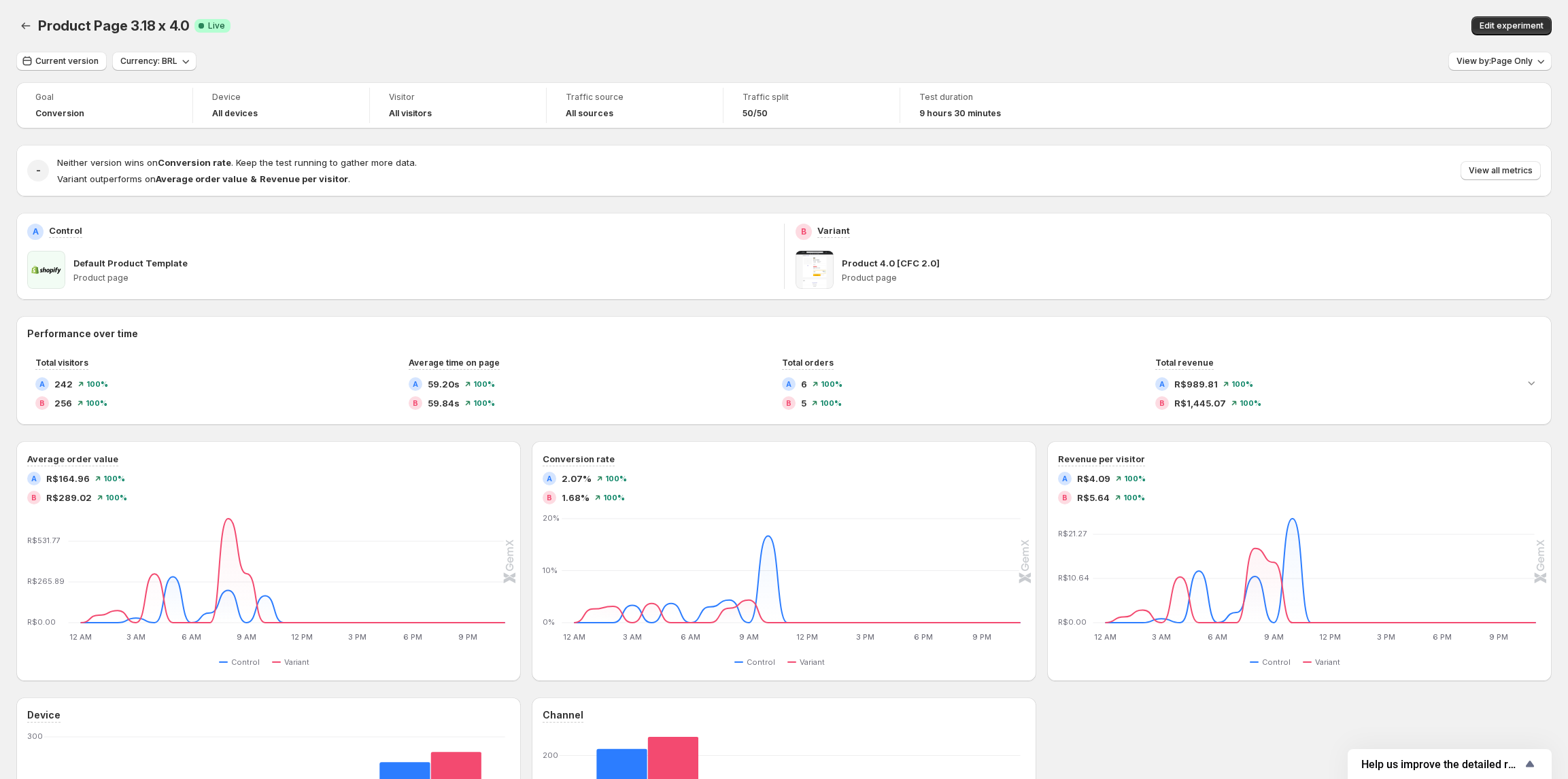
click at [977, 118] on span "9 hours 30 minutes" at bounding box center [959, 114] width 82 height 11
click at [70, 70] on button "Current version" at bounding box center [61, 61] width 90 height 19
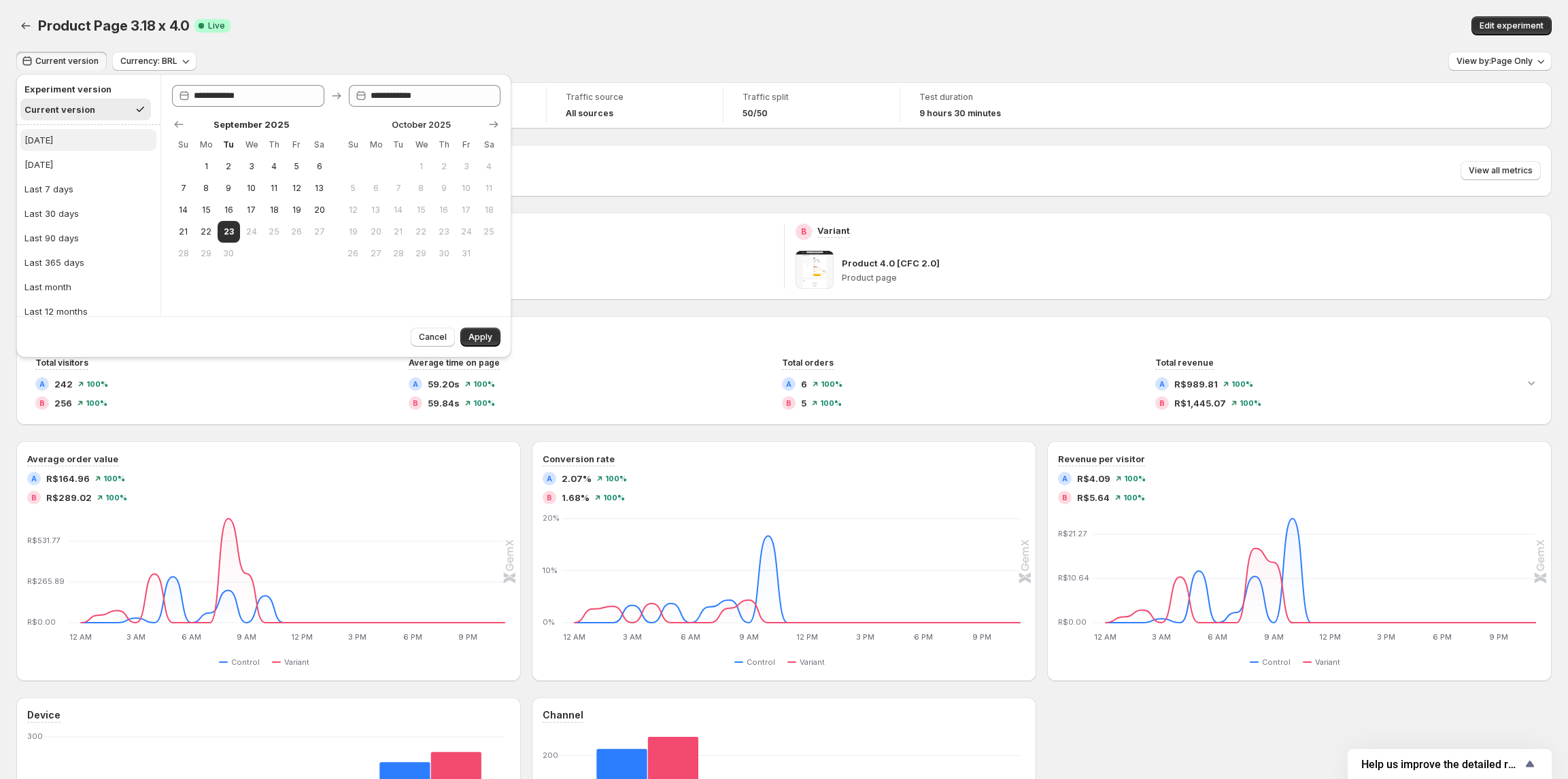
click at [83, 141] on button "Today" at bounding box center [88, 139] width 136 height 22
click at [425, 337] on span "Cancel" at bounding box center [433, 338] width 28 height 11
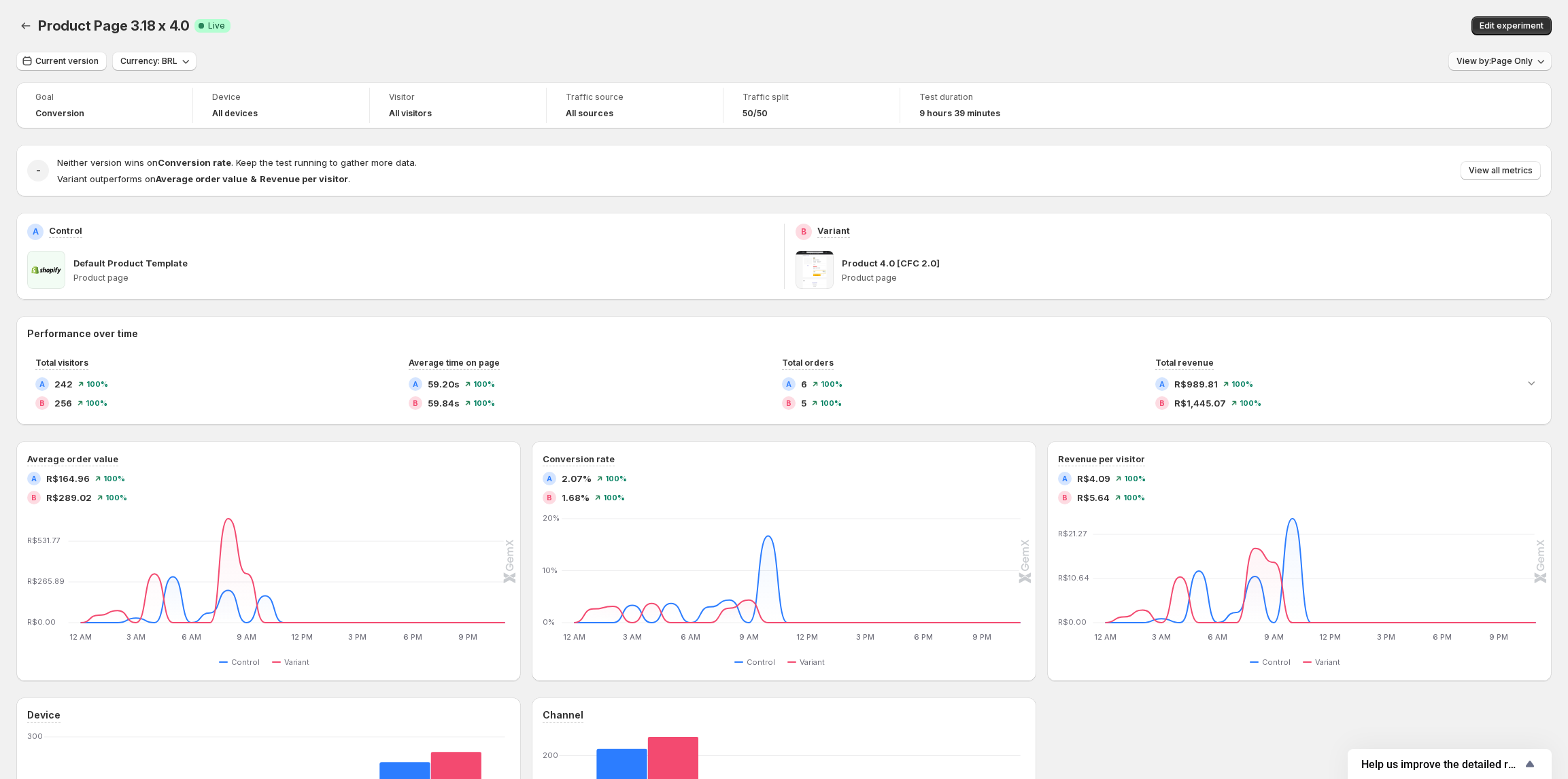
click at [1510, 63] on span "View by: Page Only" at bounding box center [1494, 61] width 76 height 11
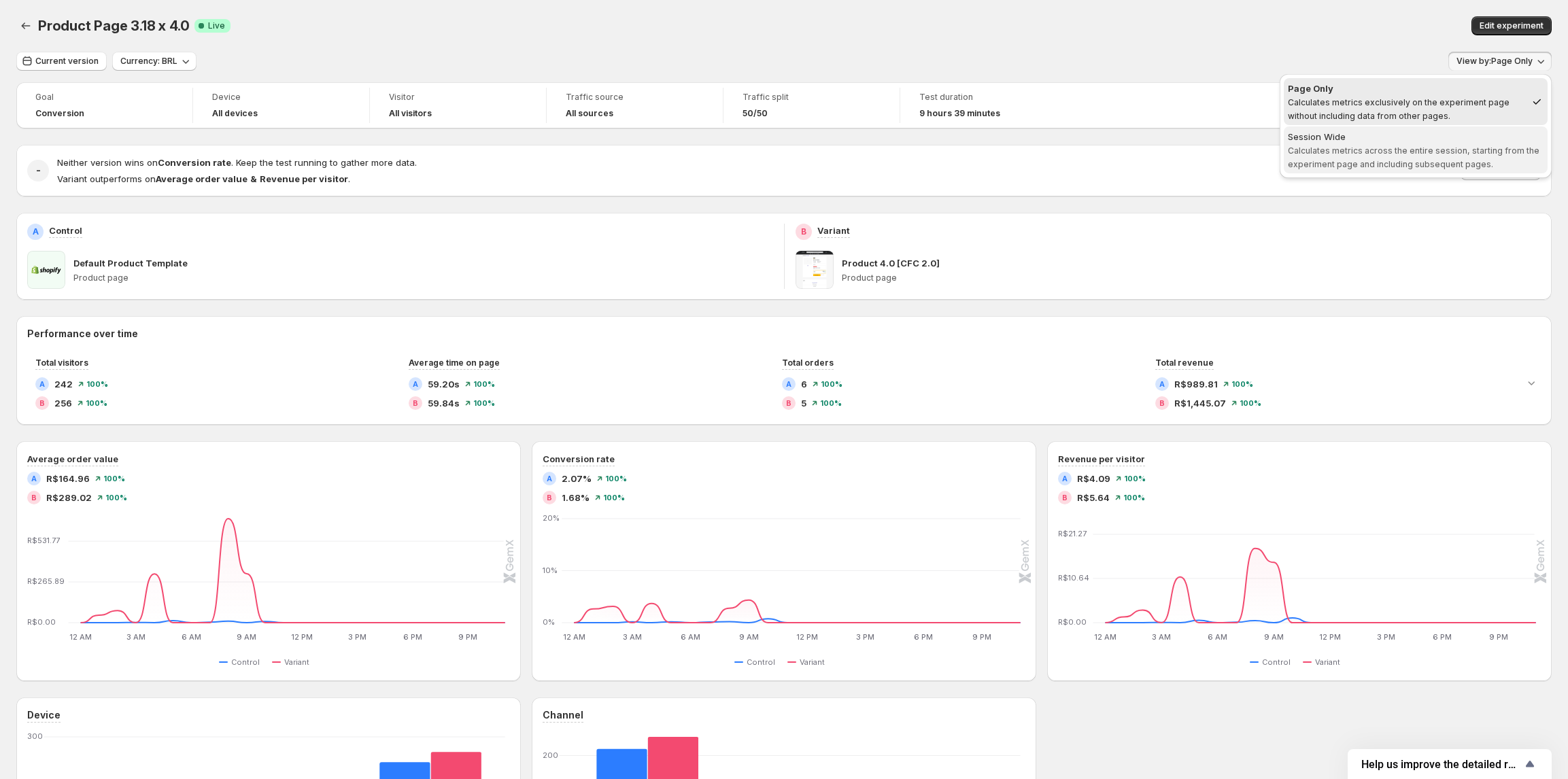
click at [1432, 166] on span "Calculates metrics across the entire session, starting from the experiment page…" at bounding box center [1413, 157] width 251 height 24
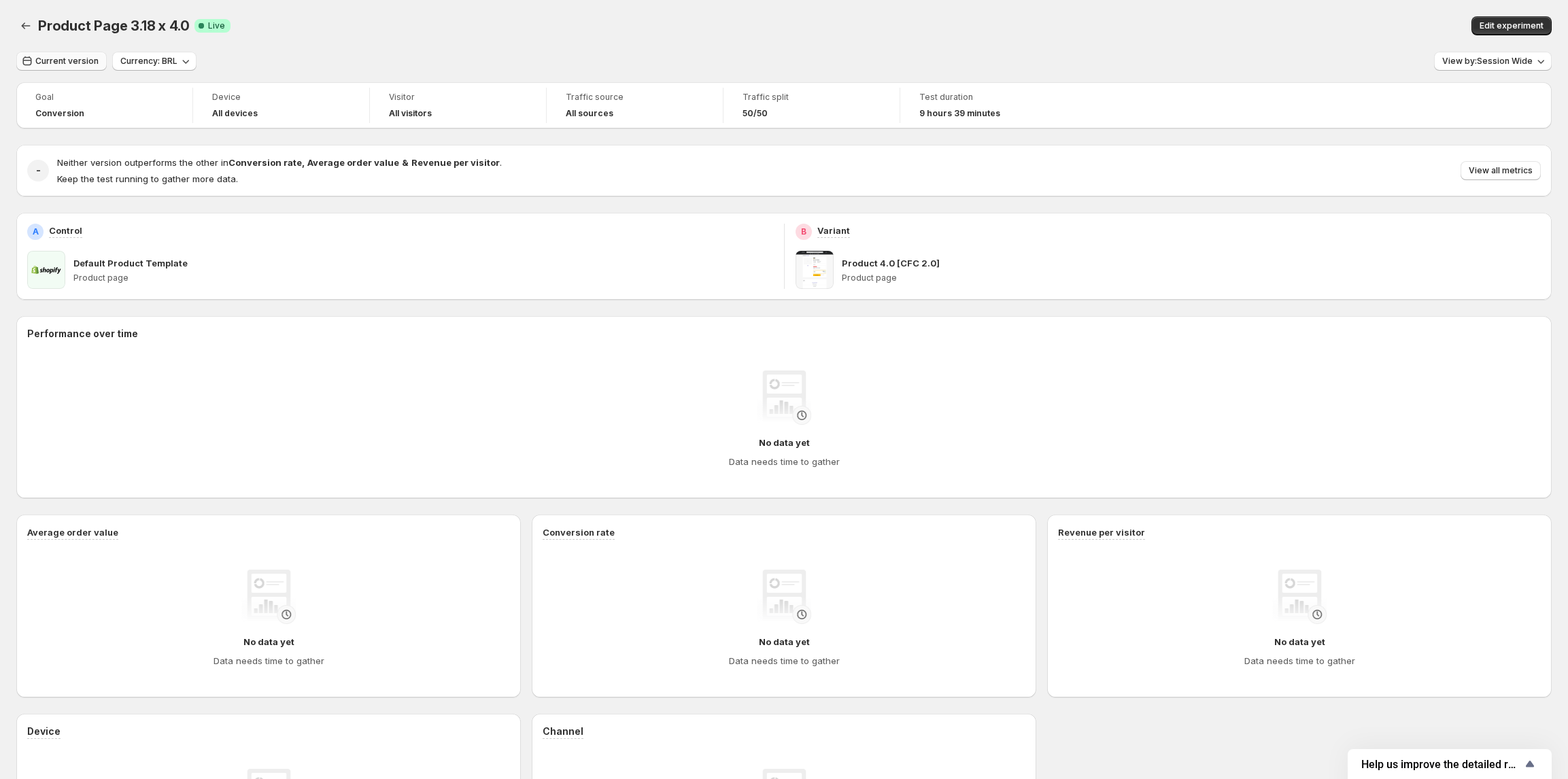
click at [79, 57] on span "Current version" at bounding box center [67, 61] width 63 height 11
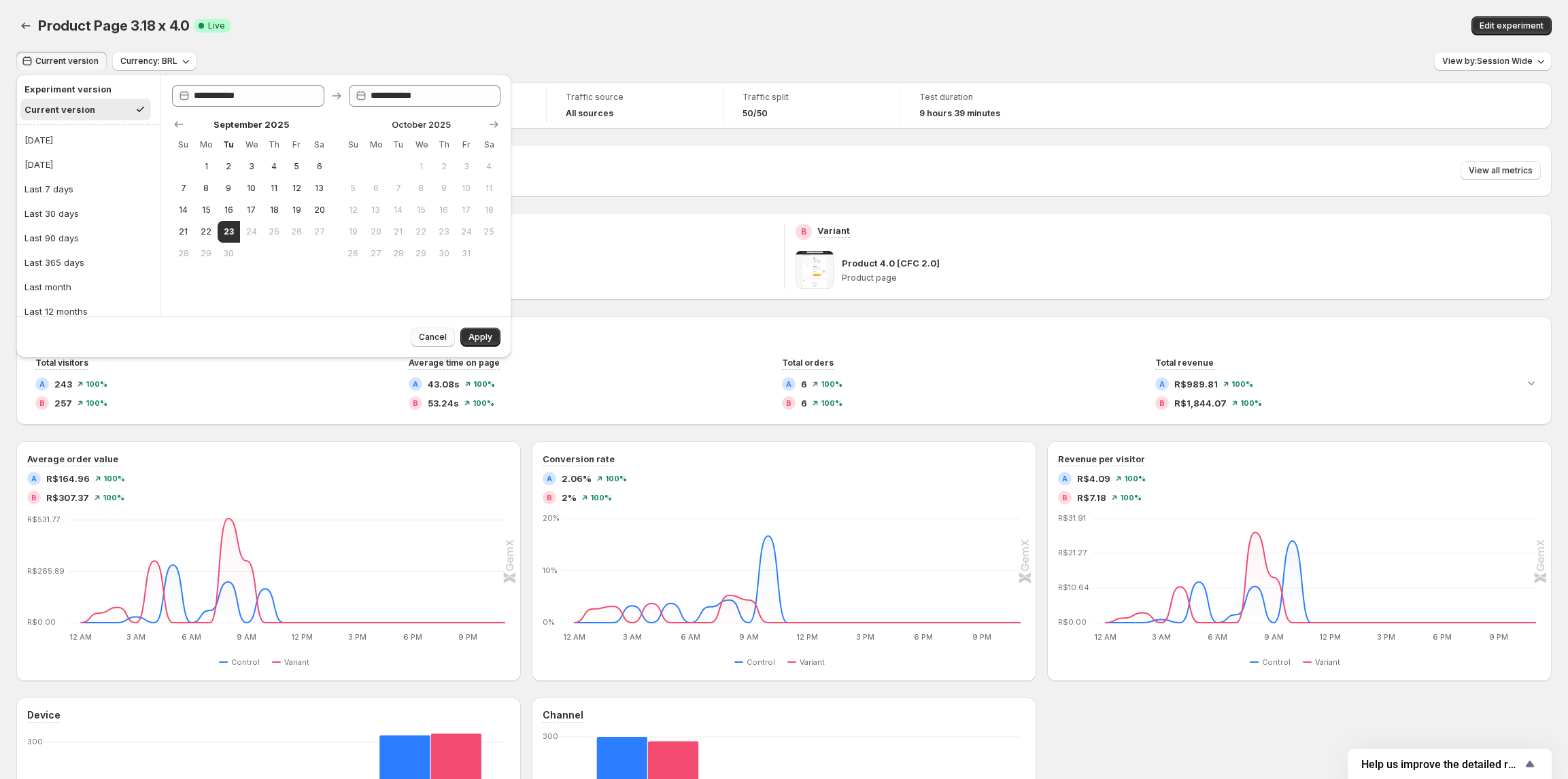
click at [441, 335] on span "Cancel" at bounding box center [433, 338] width 28 height 11
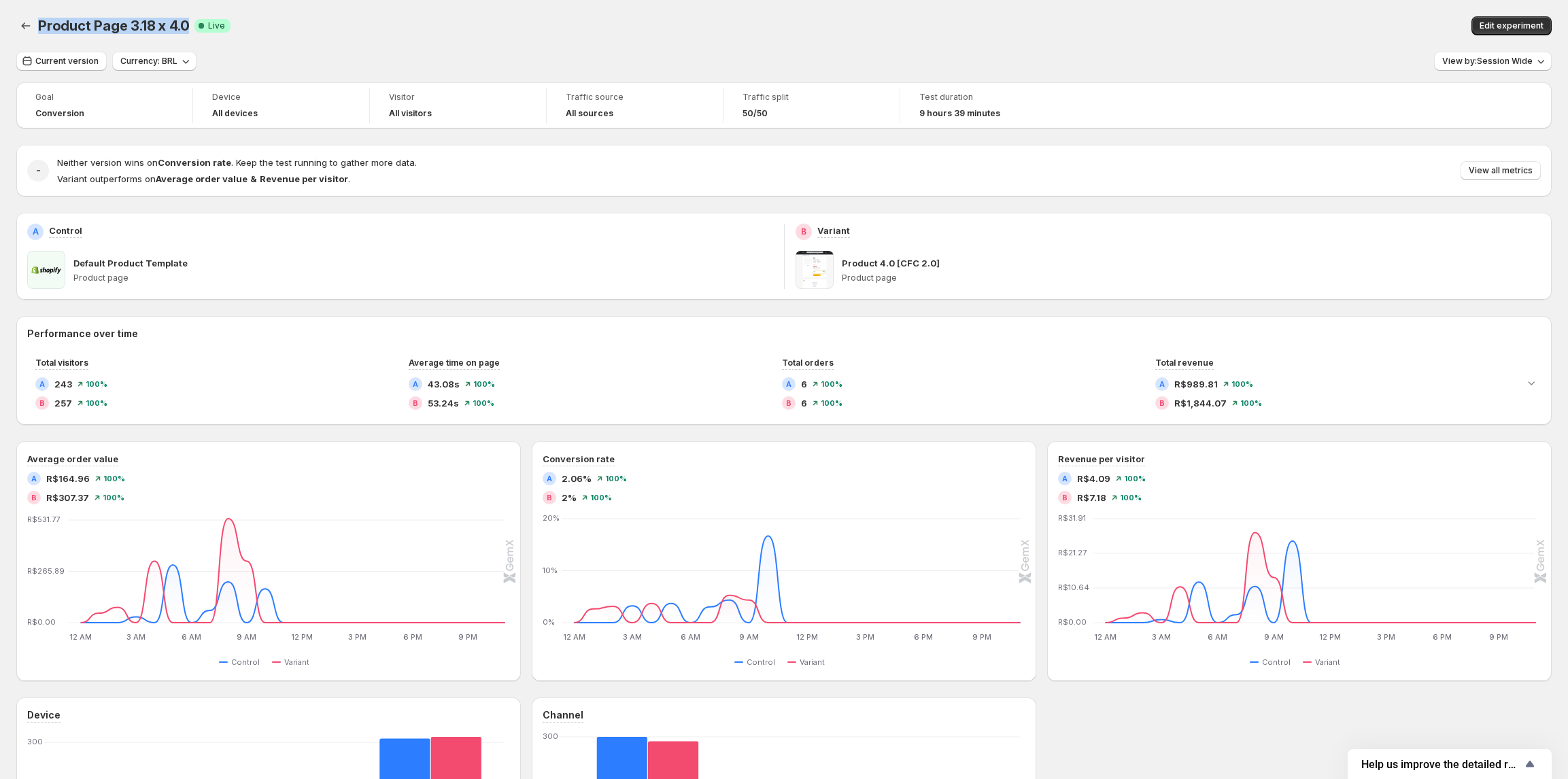
drag, startPoint x: 38, startPoint y: 28, endPoint x: 182, endPoint y: 28, distance: 144.0
click at [182, 28] on span "Product Page 3.18 x 4.0" at bounding box center [113, 25] width 150 height 16
copy span "Product Page 3.18 x 4.0"
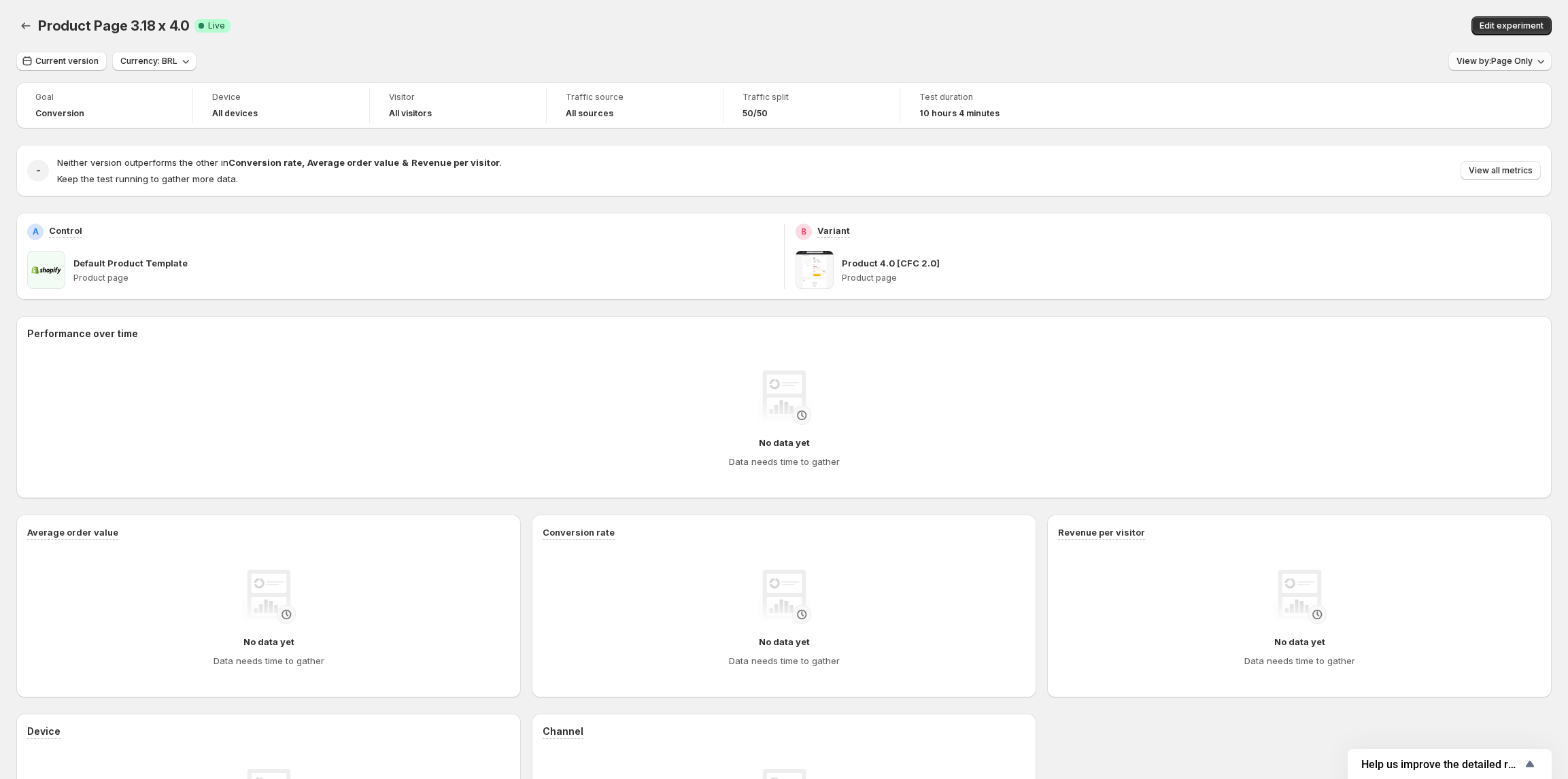
click at [1508, 56] on span "View by: Page Only" at bounding box center [1494, 61] width 76 height 11
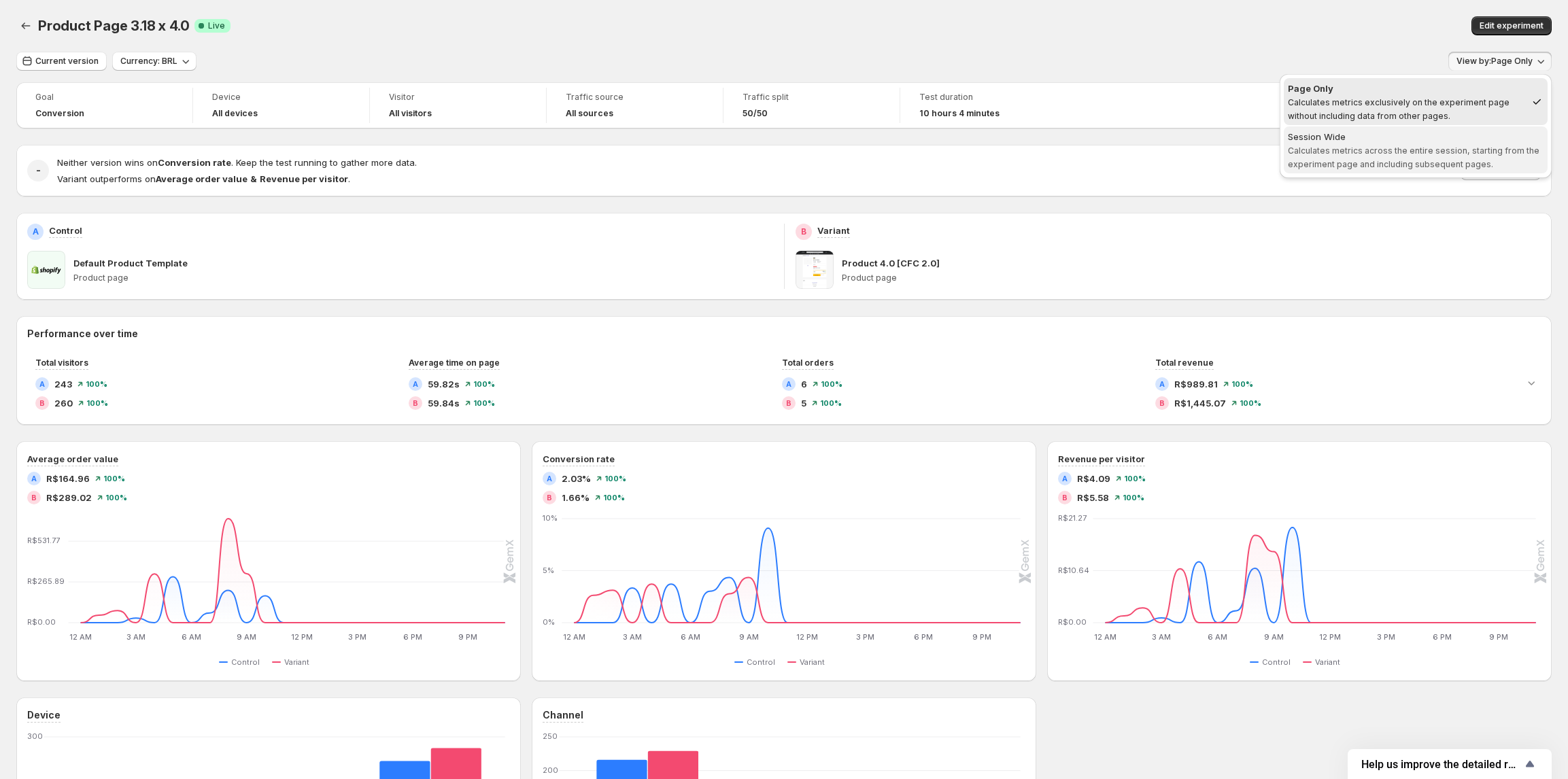
click at [1471, 149] on span "Calculates metrics across the entire session, starting from the experiment page…" at bounding box center [1413, 157] width 251 height 24
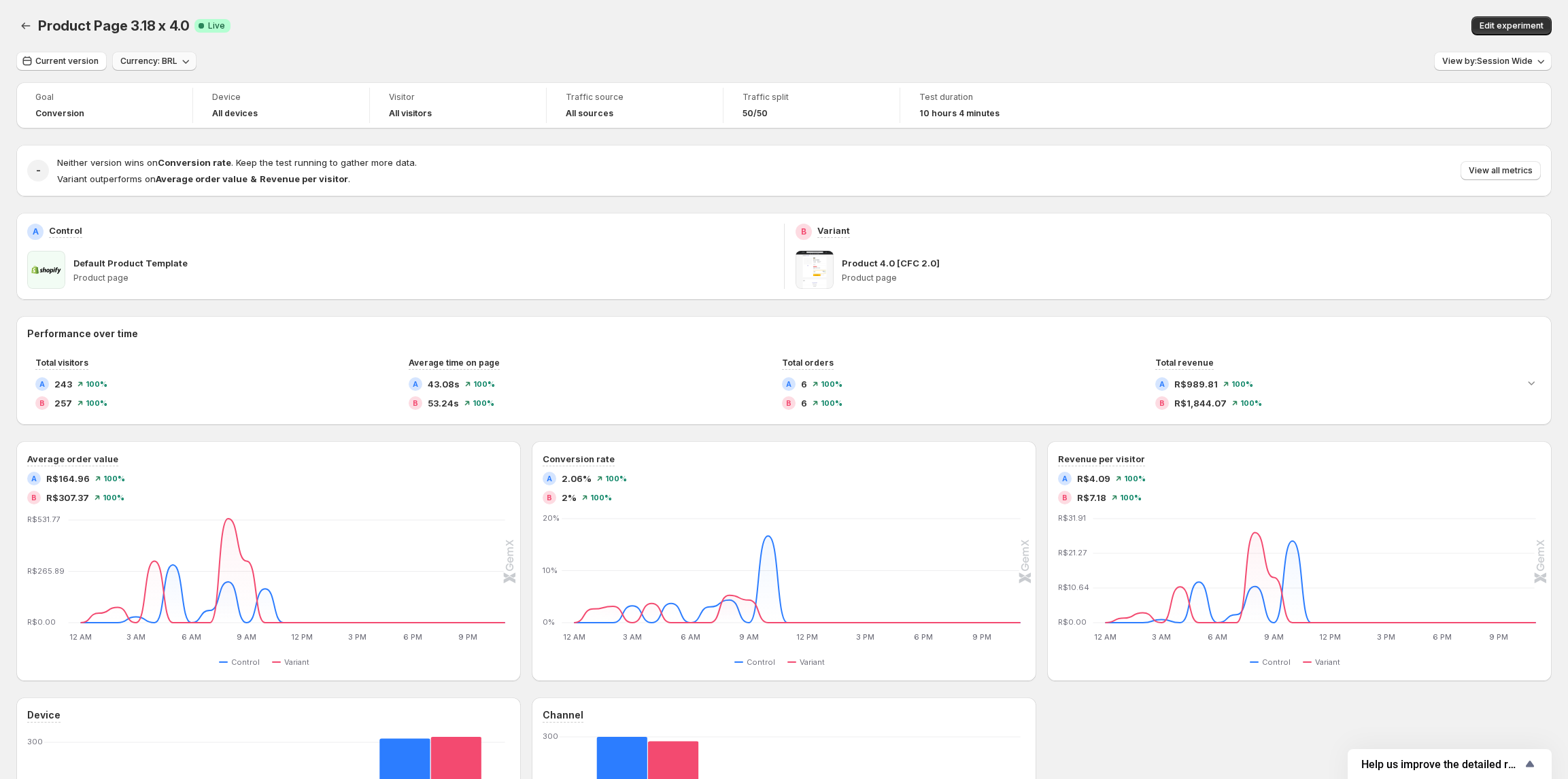
click at [143, 66] on span "Currency: BRL" at bounding box center [149, 61] width 57 height 11
click at [1512, 64] on span "View by: Page Only" at bounding box center [1494, 61] width 76 height 11
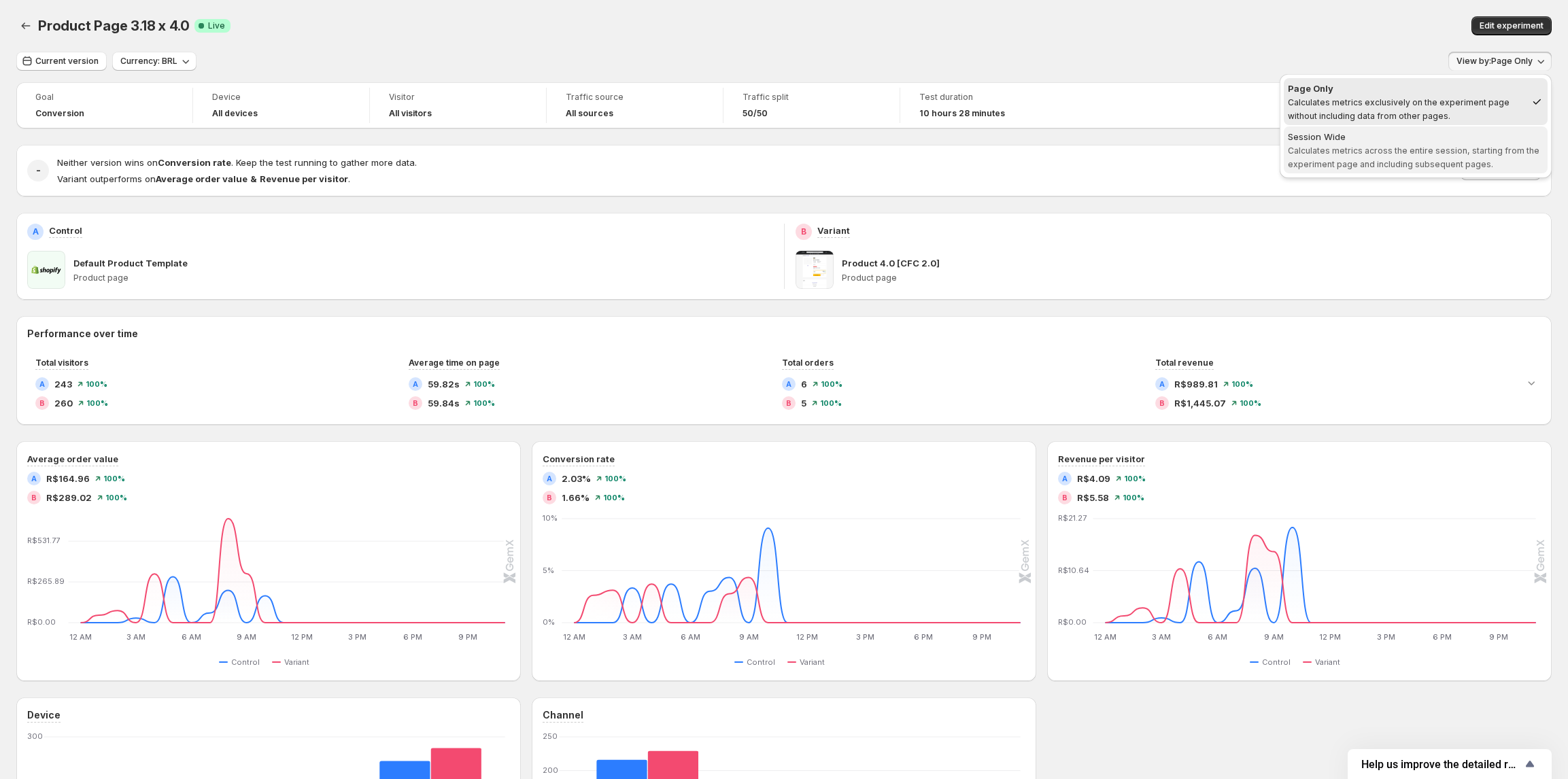
click at [1410, 156] on span "Session Wide Calculates metrics across the entire session, starting from the ex…" at bounding box center [1416, 150] width 256 height 40
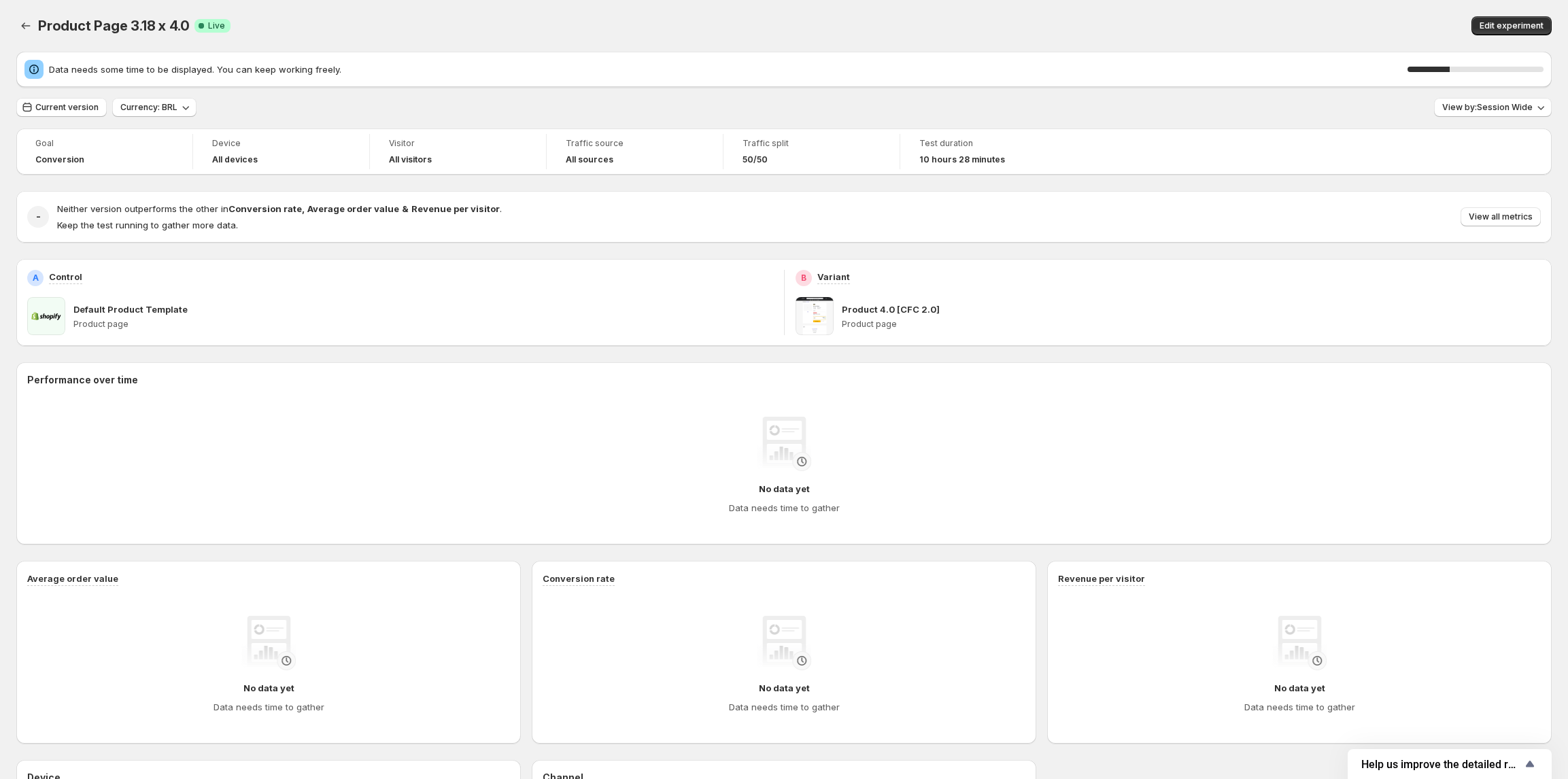
click at [1449, 69] on div "31 %" at bounding box center [1428, 70] width 42 height 6
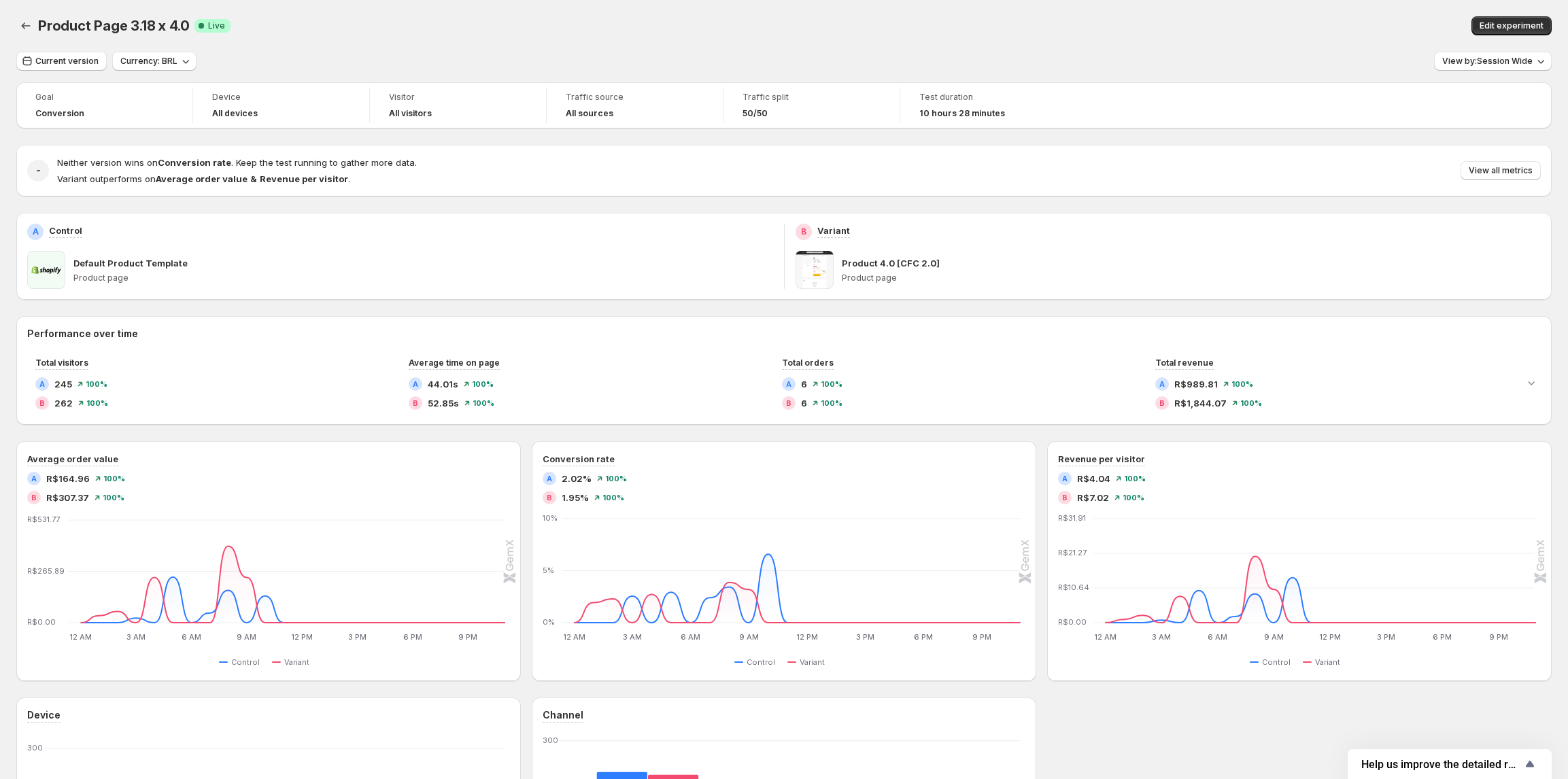
click at [1438, 67] on div "Current version Currency: BRL View by: Session Wide" at bounding box center [784, 61] width 1535 height 20
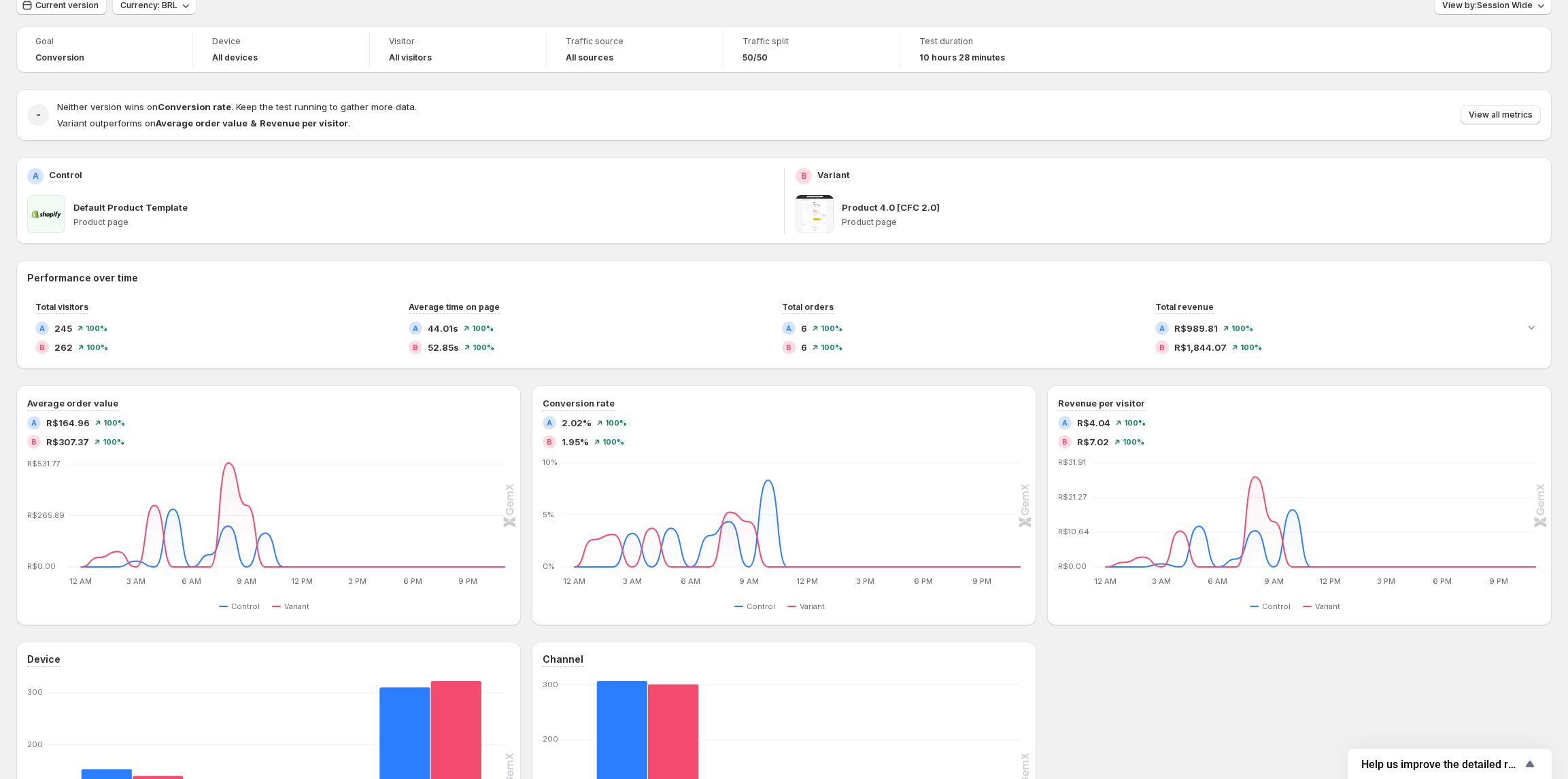
scroll to position [259, 0]
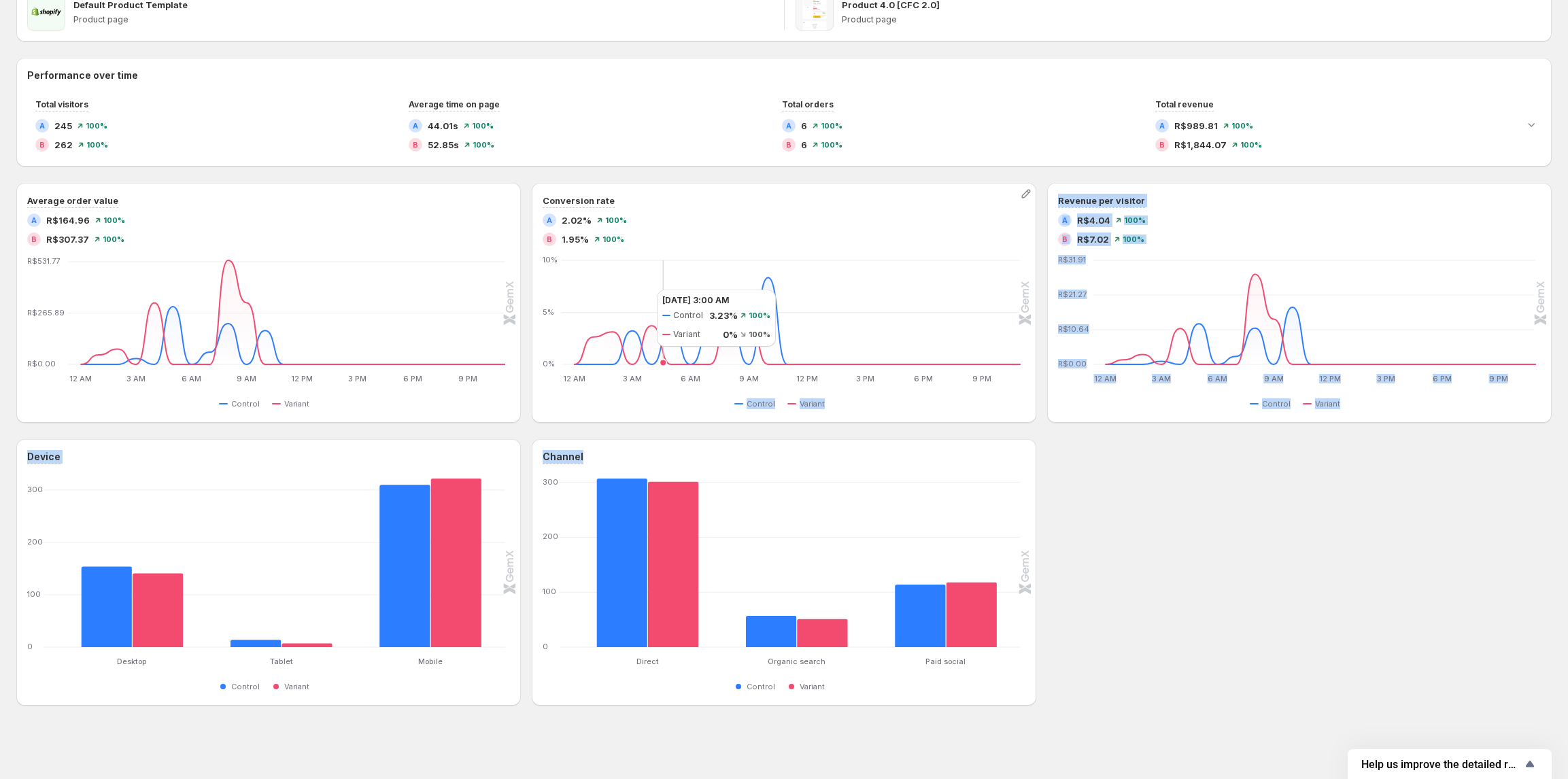
drag, startPoint x: 1069, startPoint y: 452, endPoint x: 632, endPoint y: 287, distance: 467.1
click at [632, 287] on div "Performance over time Total visitors A 245 100 % B 262 100 % Average time on pa…" at bounding box center [784, 381] width 1535 height 648
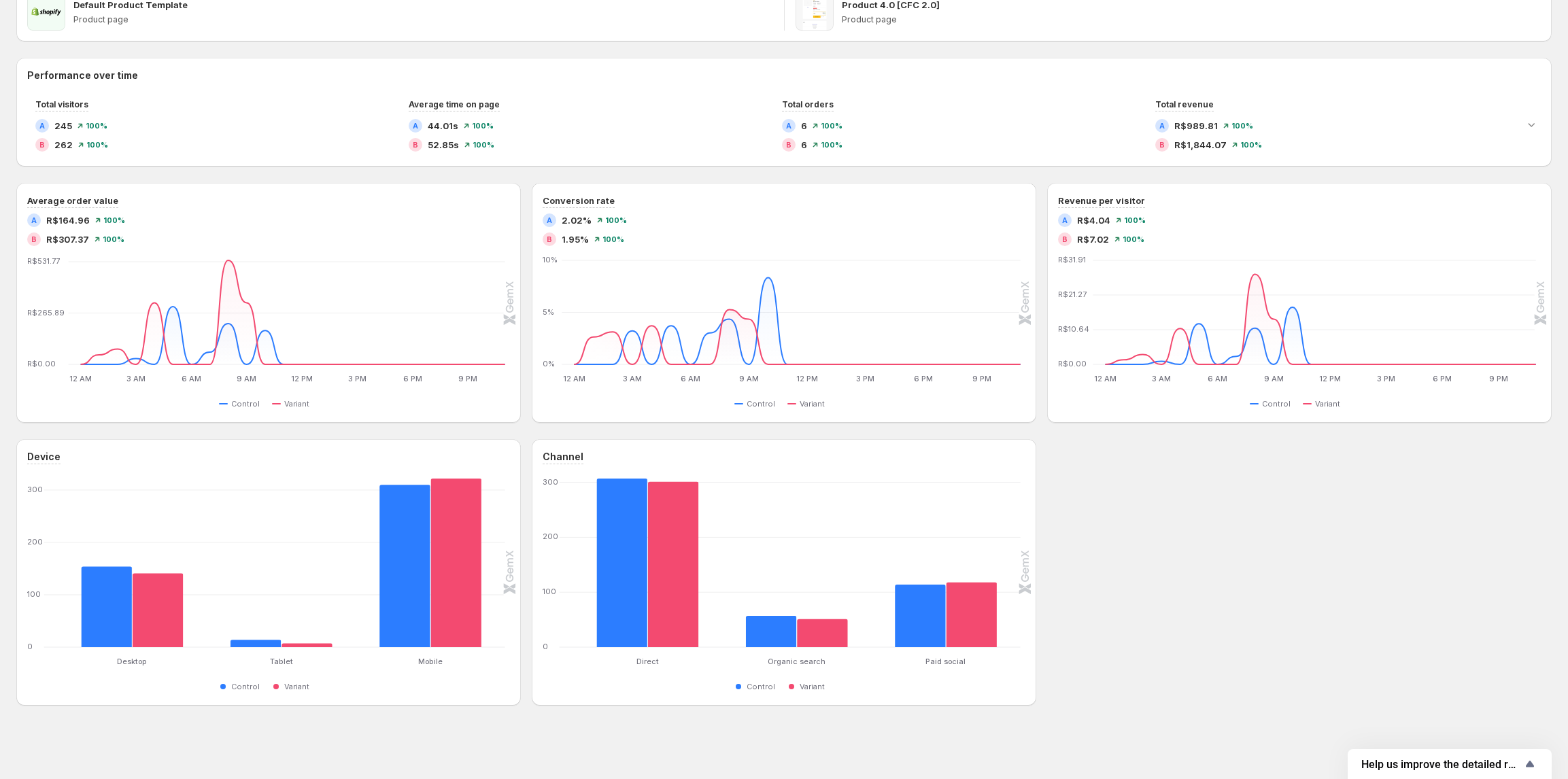
click at [1166, 506] on div "Device Desktop Desktop Tablet Tablet Mobile Mobile 0 100 200 300 Control Varian…" at bounding box center [784, 572] width 1535 height 266
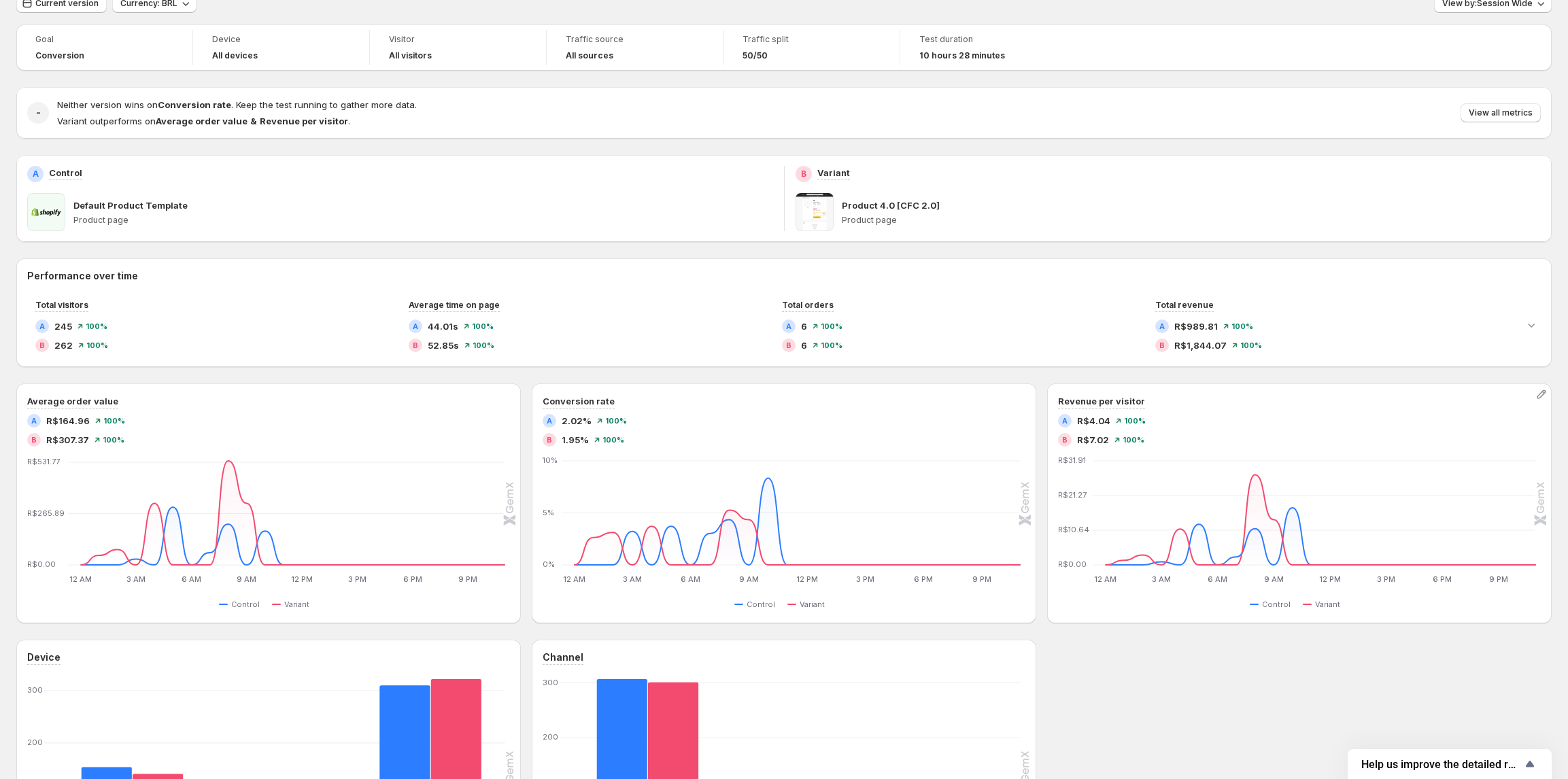
scroll to position [0, 0]
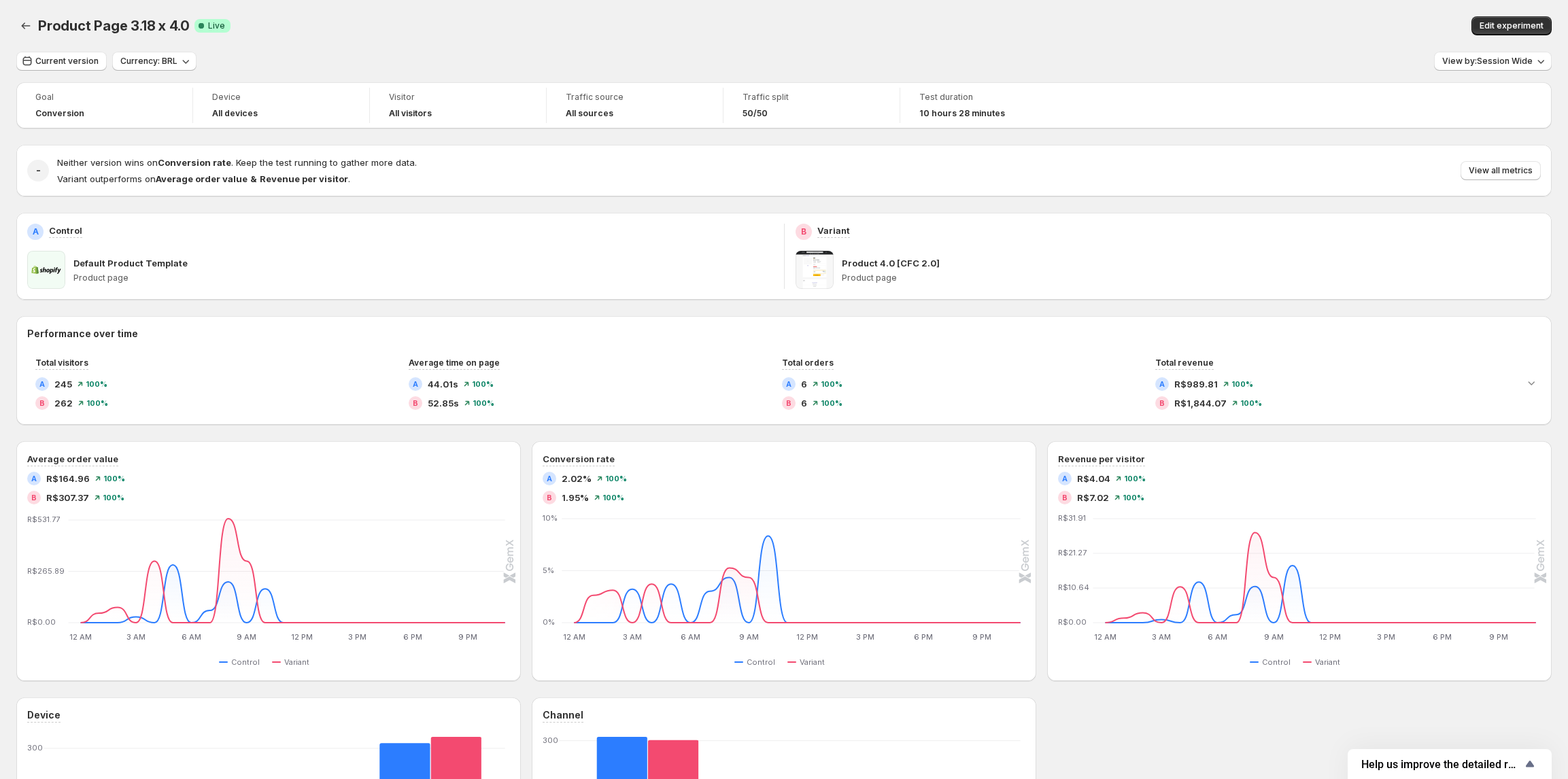
click at [634, 20] on div "Product Page 3.18 x 4.0 Success Complete Live" at bounding box center [440, 25] width 805 height 19
